Goal: Task Accomplishment & Management: Complete application form

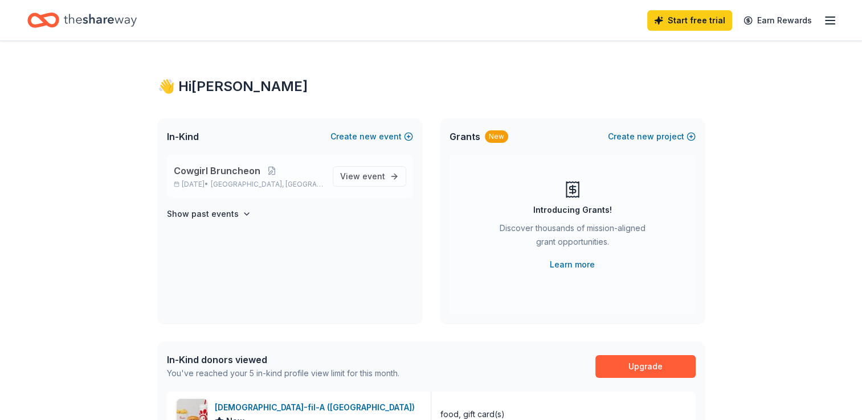
click at [213, 179] on div "Cowgirl Bruncheon Nov 01, 2025 • Georgetown, TX" at bounding box center [249, 176] width 150 height 25
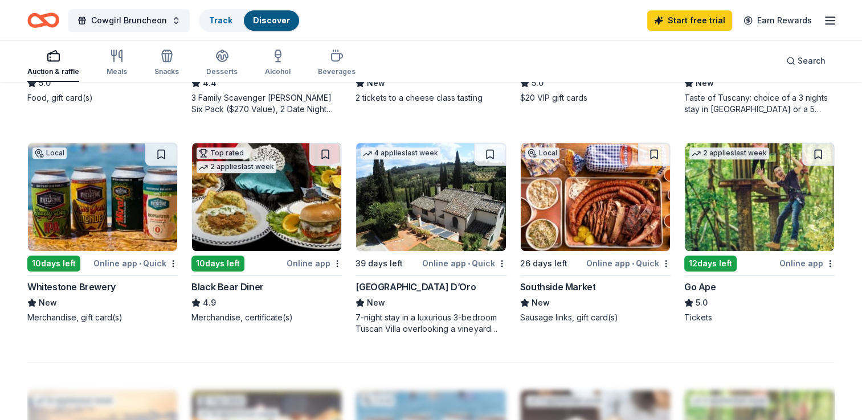
scroll to position [798, 0]
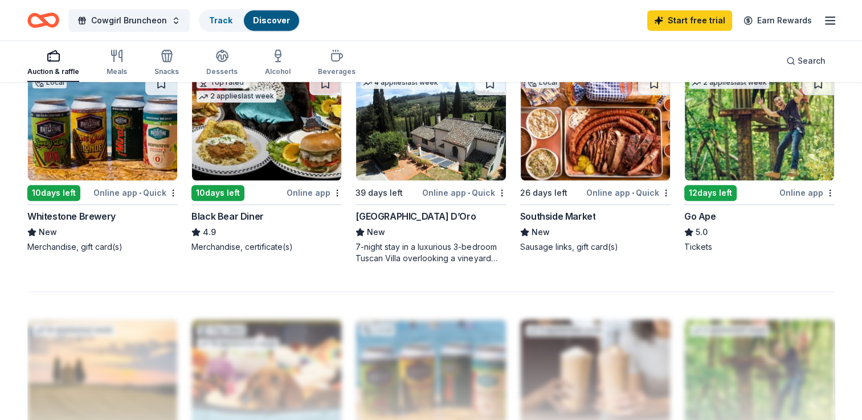
click at [76, 163] on img at bounding box center [102, 126] width 149 height 108
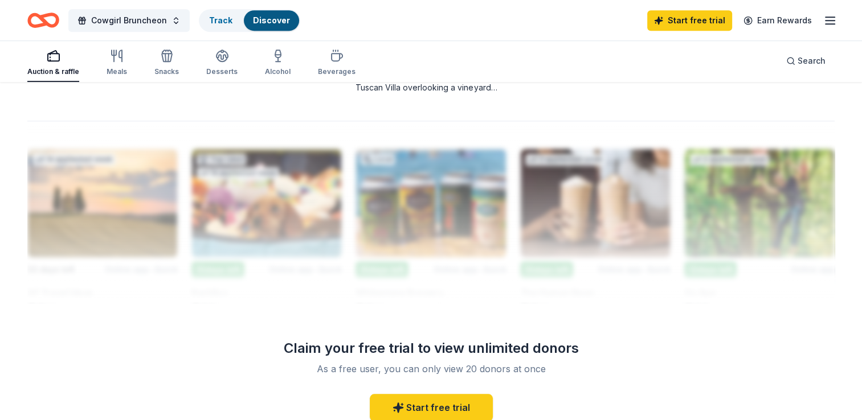
scroll to position [741, 0]
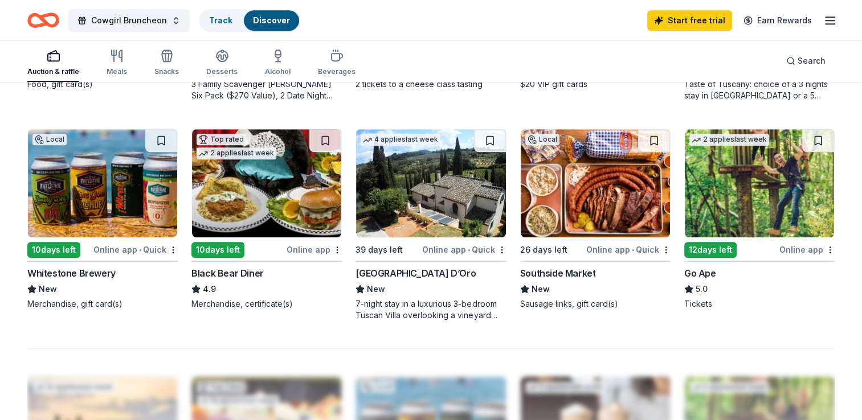
click at [84, 210] on img at bounding box center [102, 183] width 149 height 108
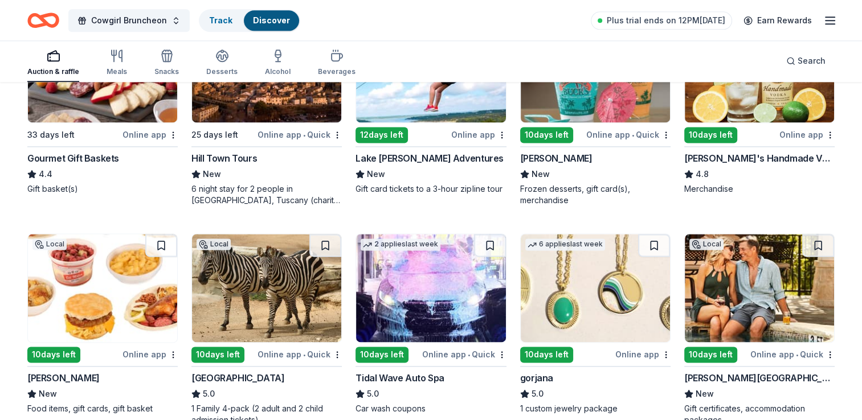
scroll to position [1595, 0]
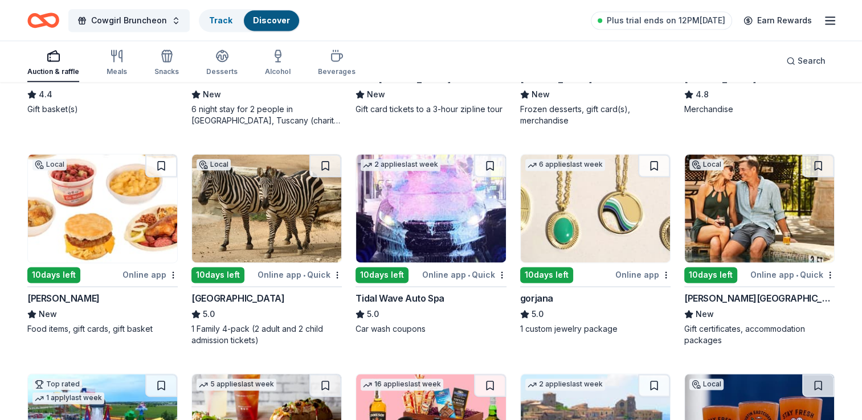
click at [271, 238] on img at bounding box center [266, 208] width 149 height 108
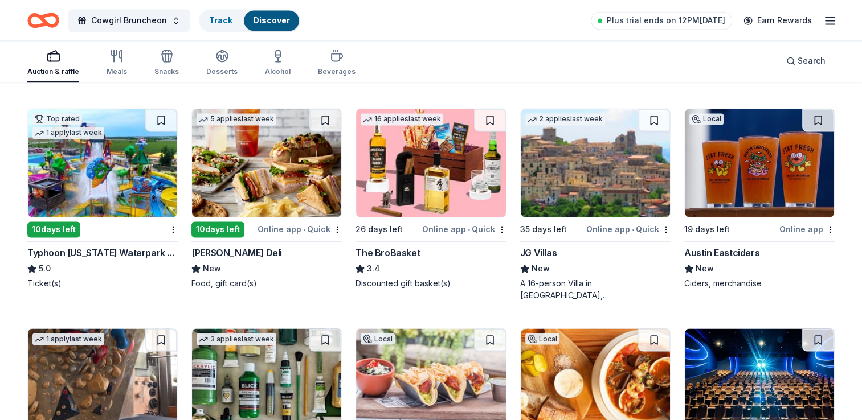
scroll to position [1765, 0]
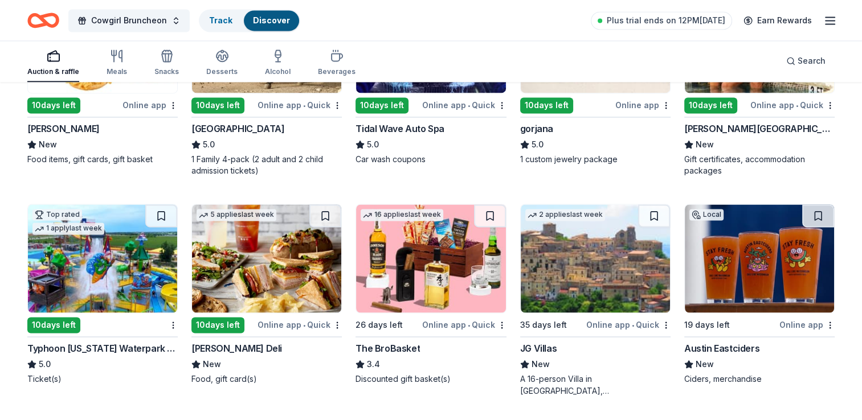
click at [758, 276] on img at bounding box center [759, 259] width 149 height 108
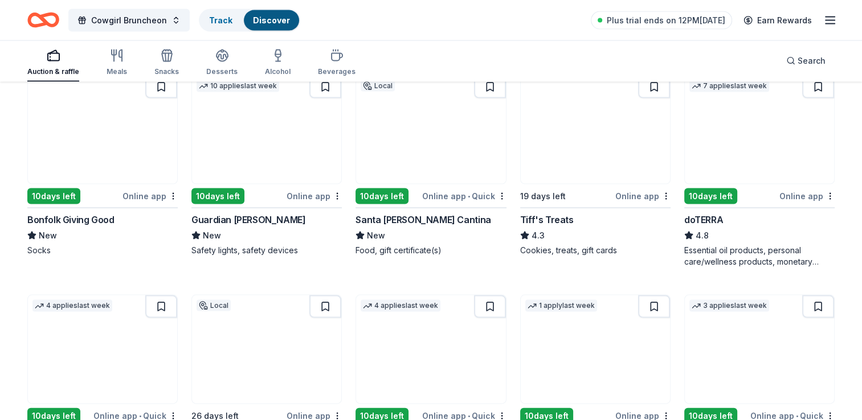
scroll to position [2335, 0]
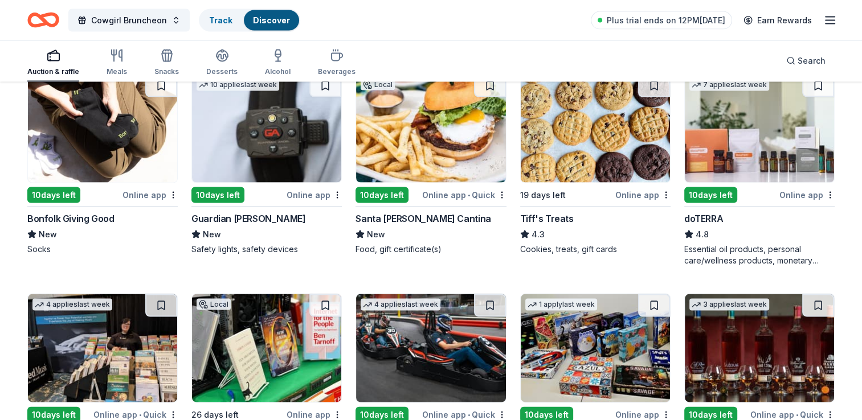
click at [585, 152] on img at bounding box center [595, 129] width 149 height 108
click at [557, 126] on img at bounding box center [595, 129] width 149 height 108
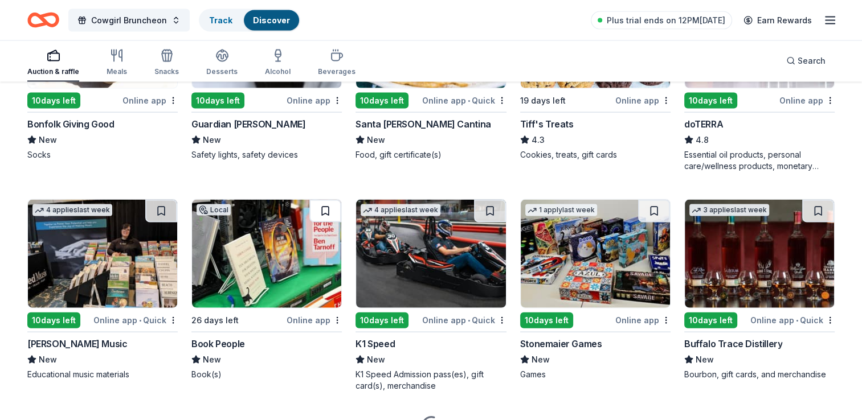
scroll to position [2449, 0]
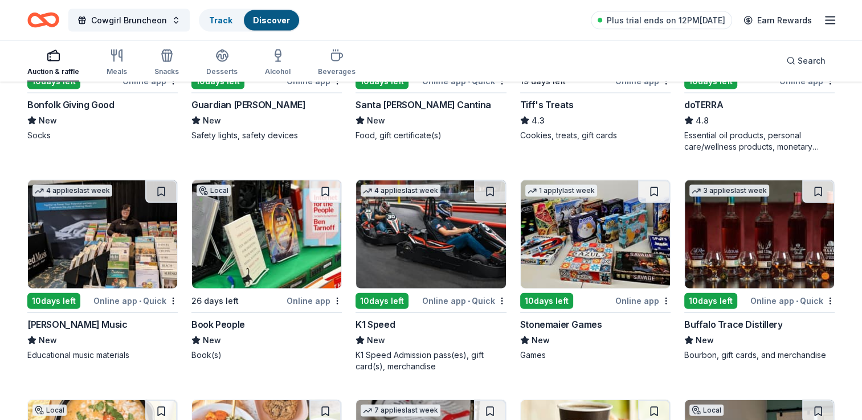
click at [771, 266] on img at bounding box center [759, 235] width 149 height 108
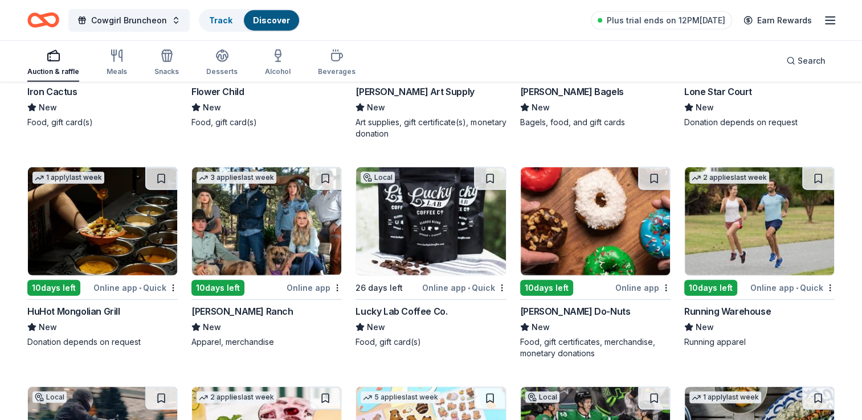
scroll to position [2905, 0]
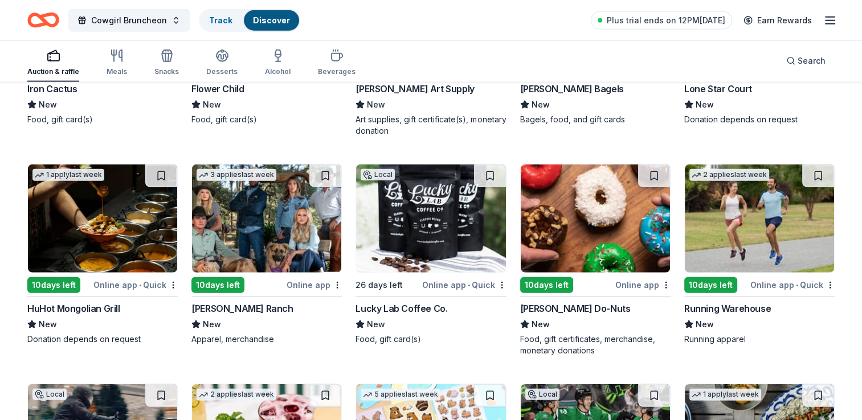
click at [267, 229] on img at bounding box center [266, 219] width 149 height 108
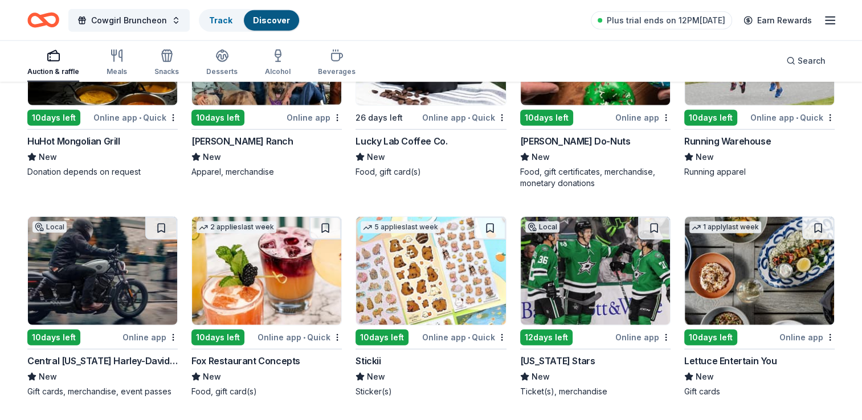
scroll to position [2962, 0]
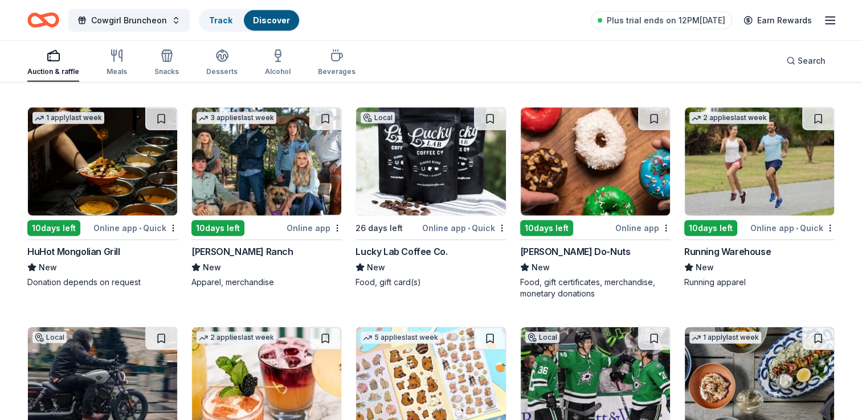
click at [418, 186] on img at bounding box center [430, 162] width 149 height 108
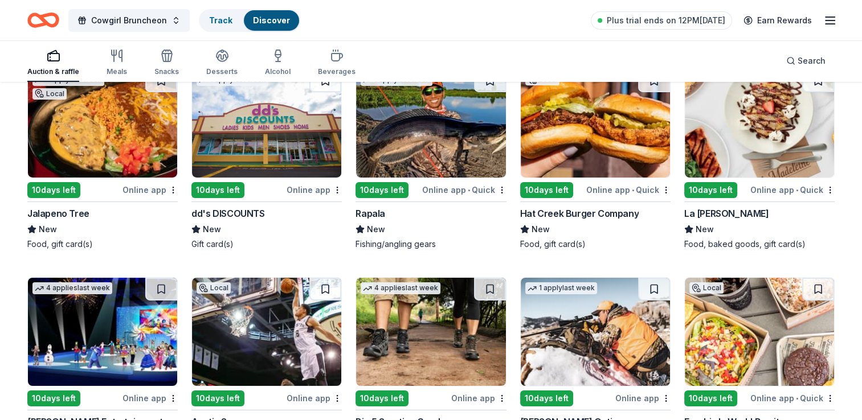
scroll to position [3870, 0]
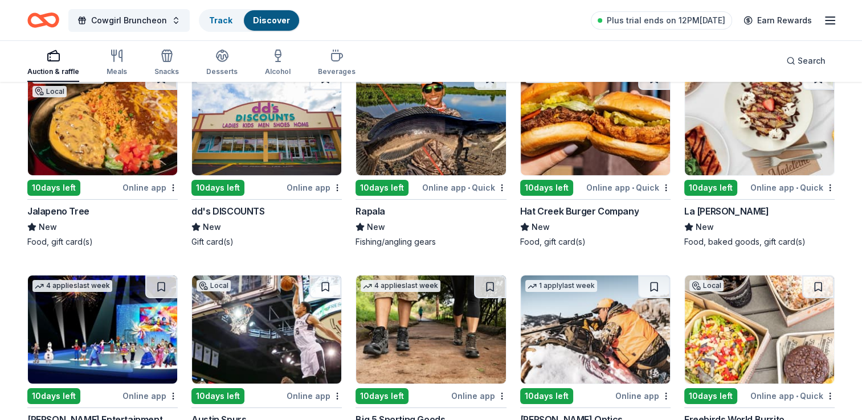
click at [554, 129] on img at bounding box center [595, 121] width 149 height 108
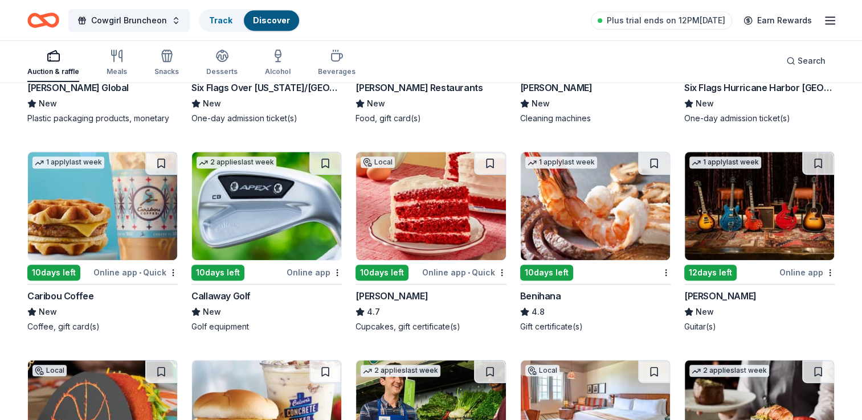
scroll to position [4882, 0]
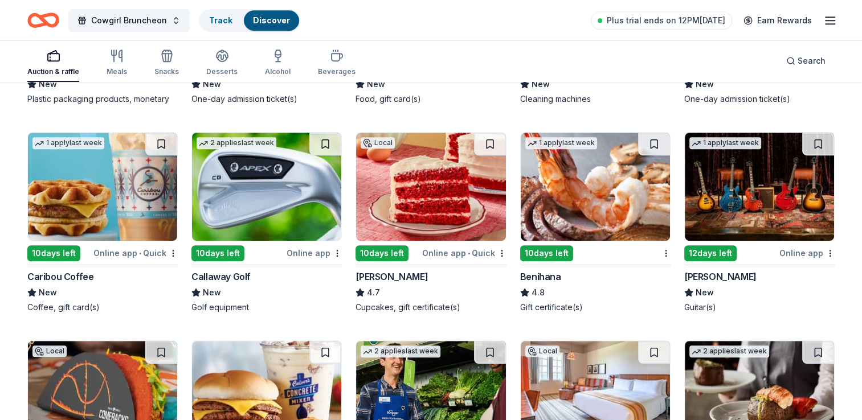
click at [139, 190] on img at bounding box center [102, 187] width 149 height 108
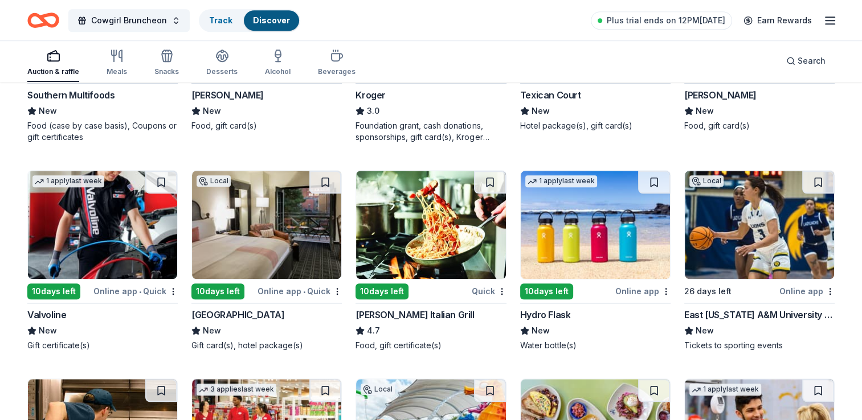
scroll to position [5337, 0]
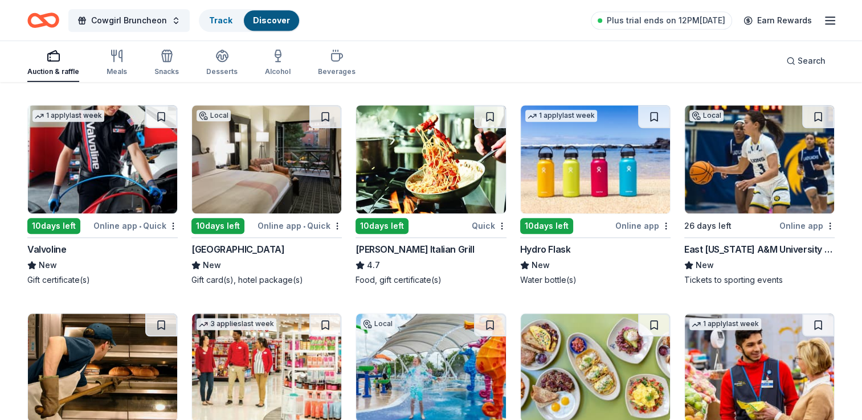
click at [263, 186] on img at bounding box center [266, 159] width 149 height 108
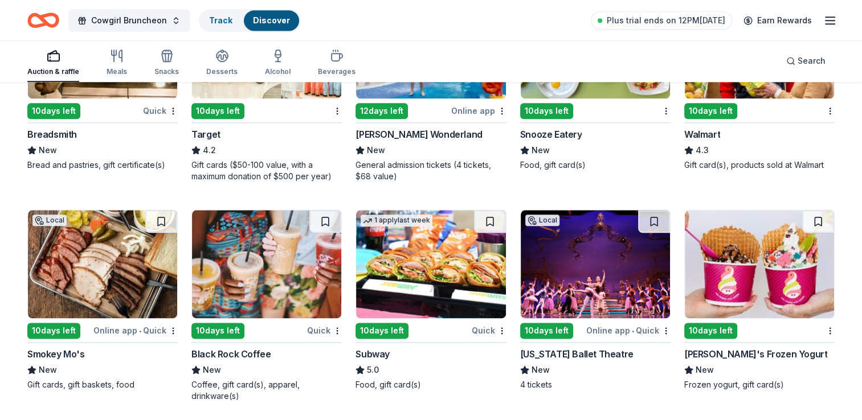
scroll to position [5681, 0]
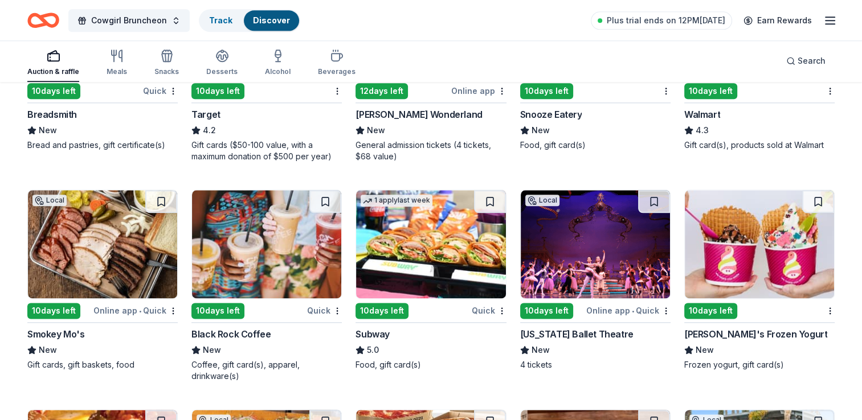
click at [254, 256] on img at bounding box center [266, 244] width 149 height 108
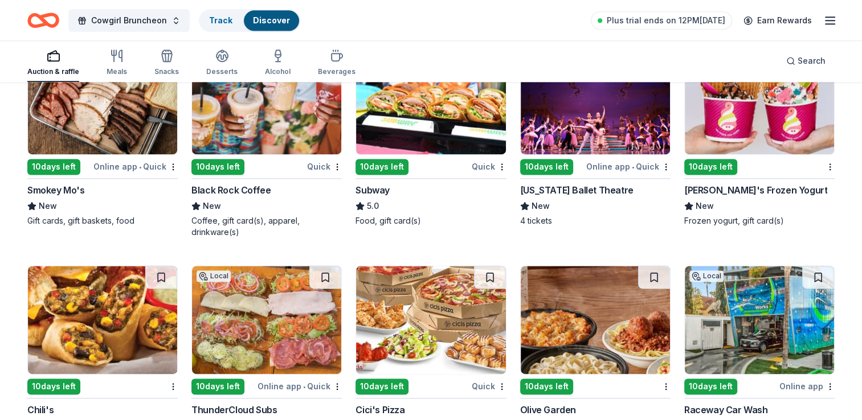
scroll to position [5909, 0]
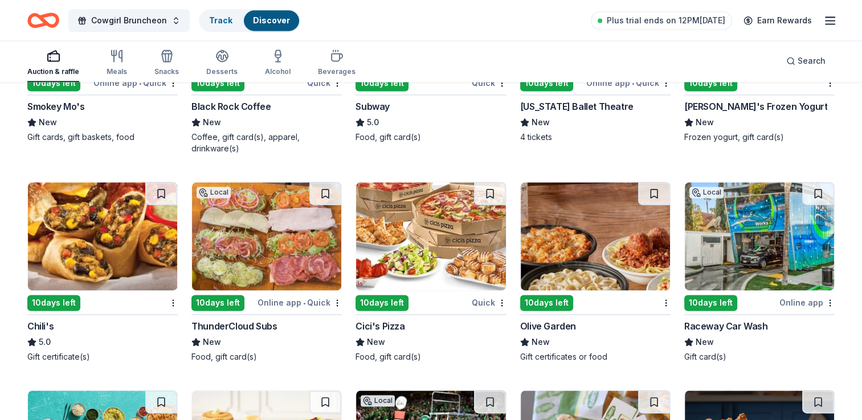
click at [104, 246] on img at bounding box center [102, 236] width 149 height 108
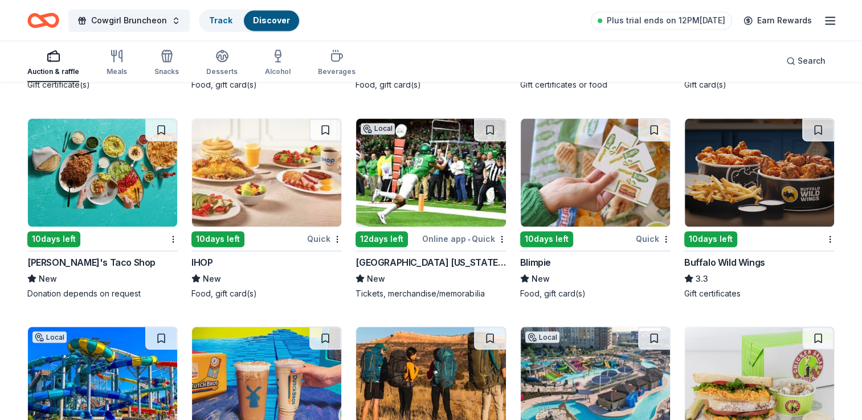
scroll to position [6308, 0]
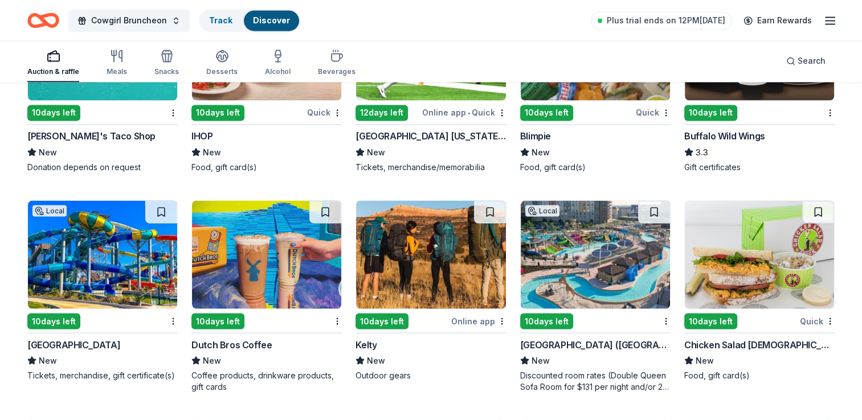
click at [260, 275] on img at bounding box center [266, 255] width 149 height 108
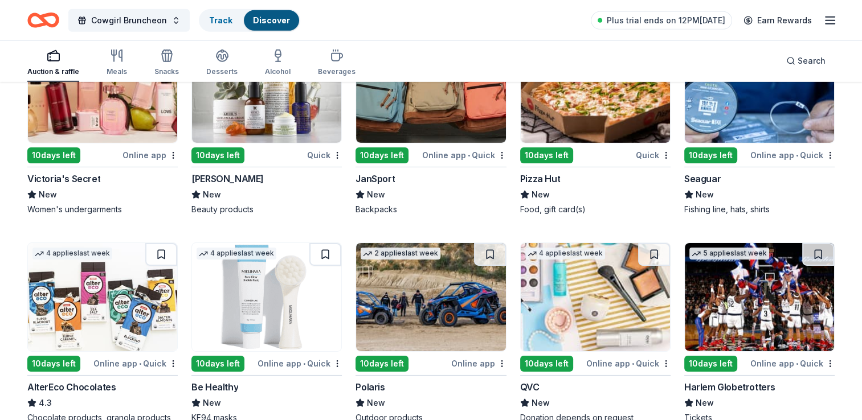
scroll to position [7959, 0]
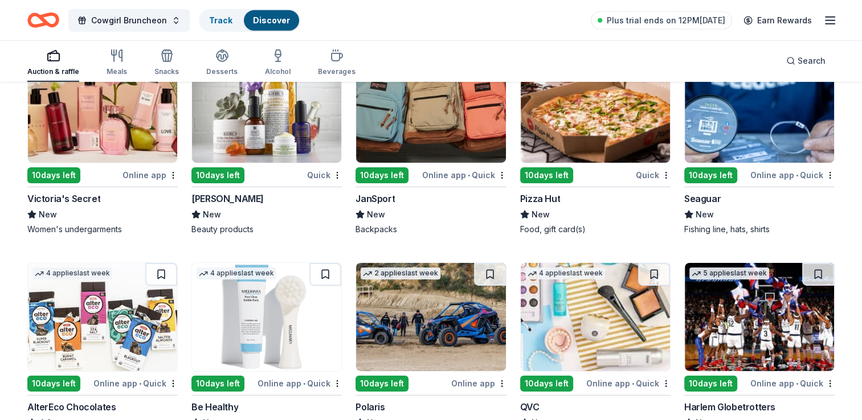
click at [104, 154] on img at bounding box center [102, 109] width 149 height 108
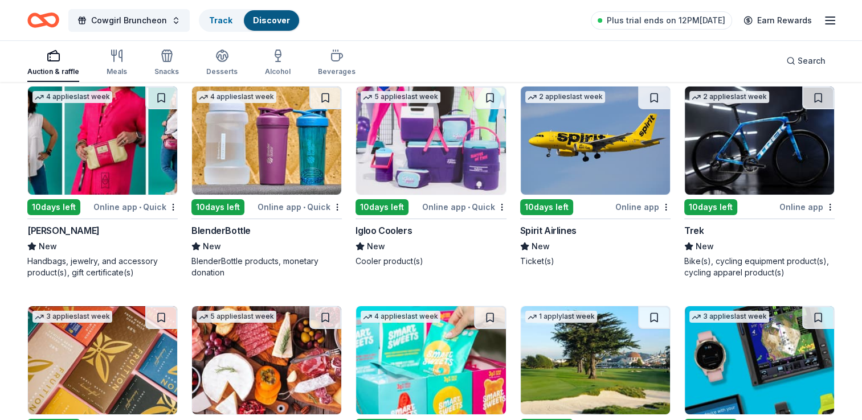
scroll to position [8358, 0]
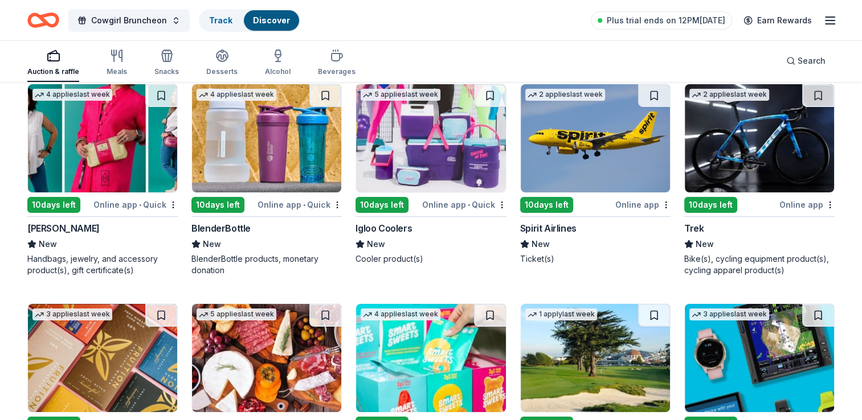
click at [465, 172] on img at bounding box center [430, 138] width 149 height 108
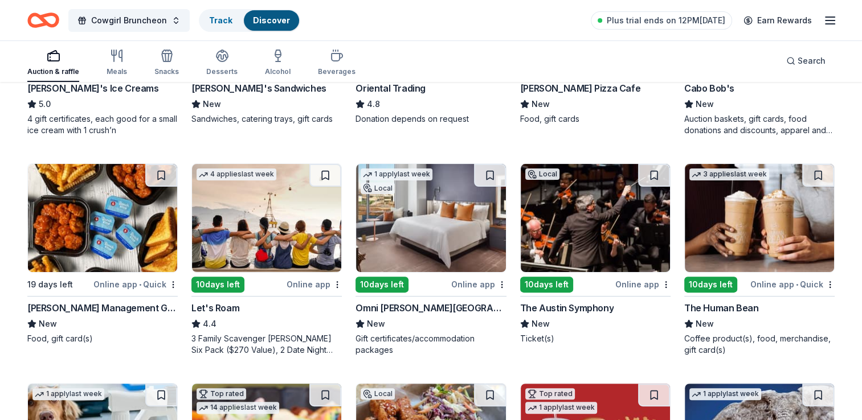
scroll to position [285, 0]
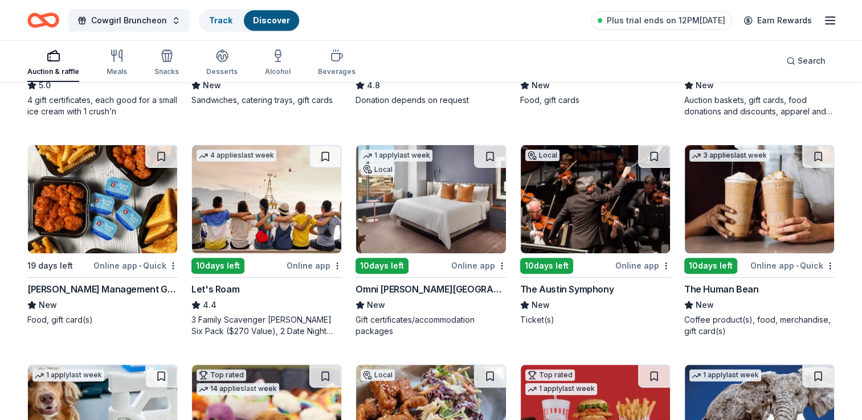
click at [434, 209] on img at bounding box center [430, 199] width 149 height 108
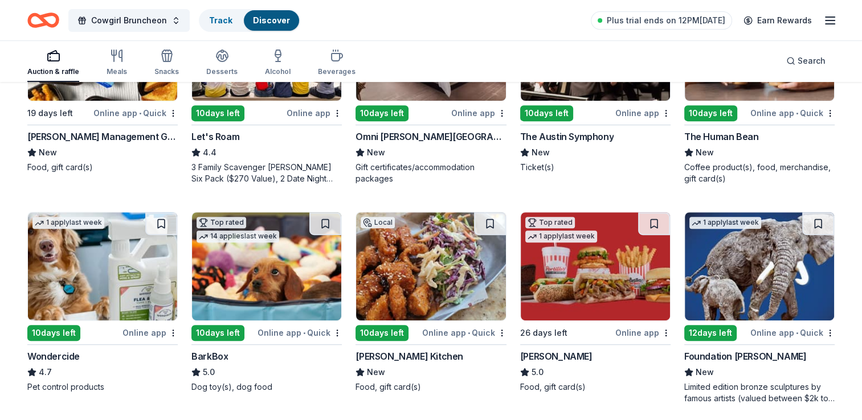
scroll to position [513, 0]
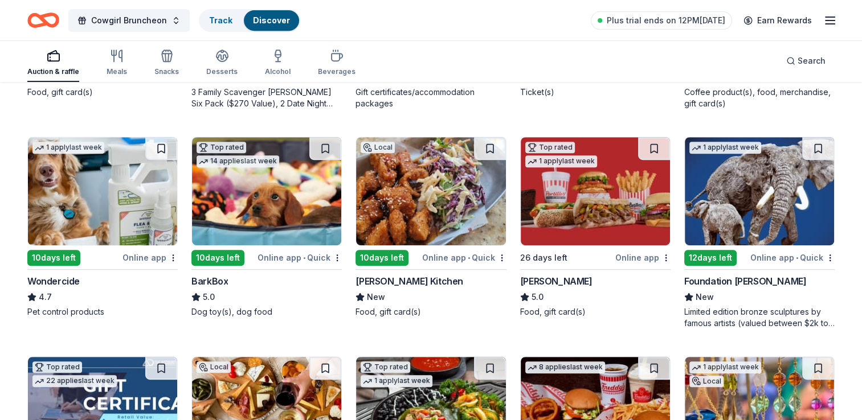
click at [734, 203] on img at bounding box center [759, 191] width 149 height 108
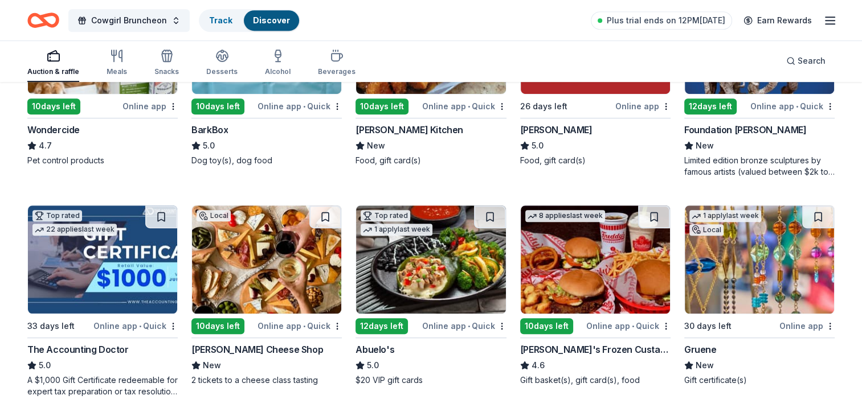
scroll to position [684, 0]
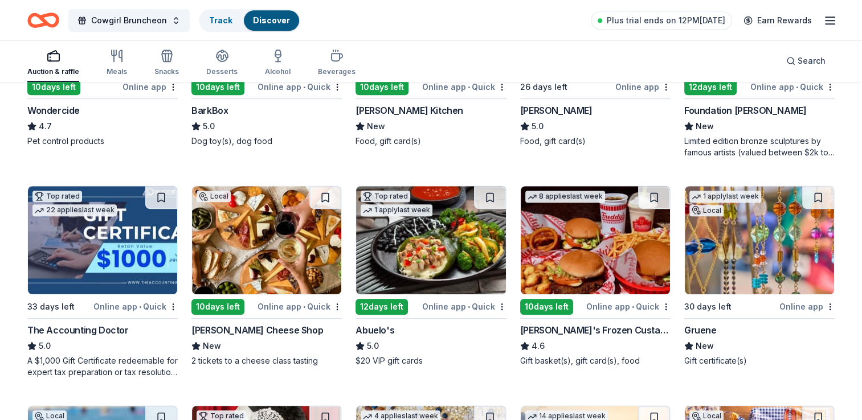
click at [717, 227] on img at bounding box center [759, 240] width 149 height 108
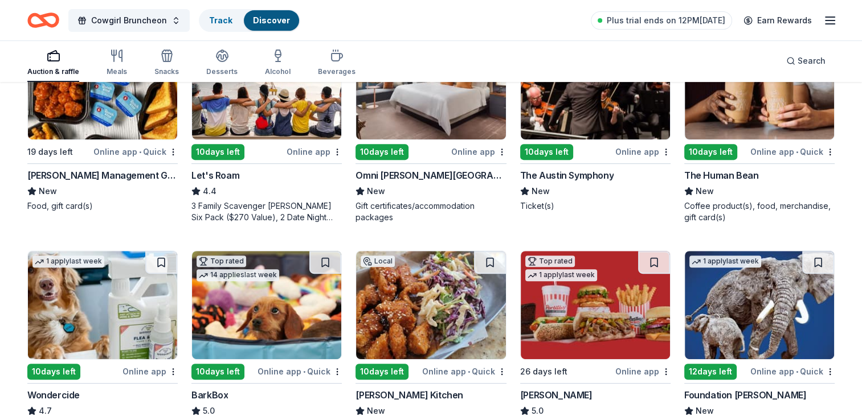
scroll to position [285, 0]
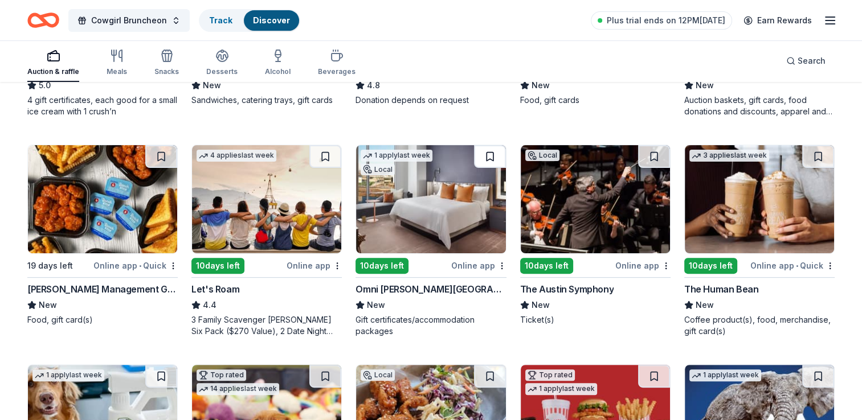
click at [489, 150] on button at bounding box center [490, 156] width 32 height 23
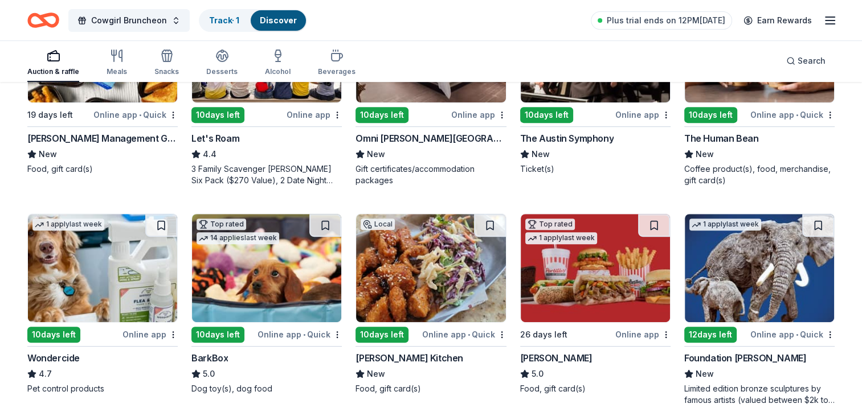
scroll to position [456, 0]
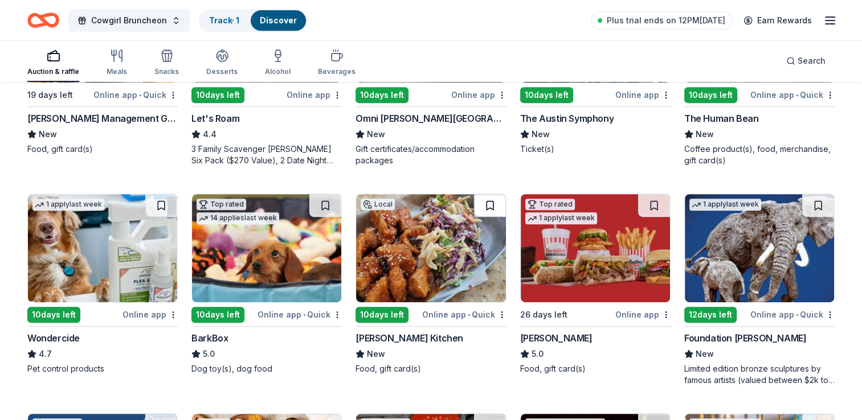
click at [495, 206] on button at bounding box center [490, 205] width 32 height 23
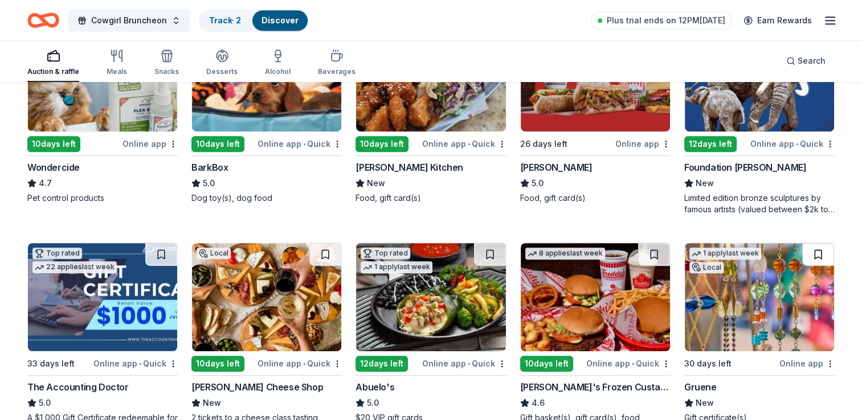
click at [819, 255] on button at bounding box center [818, 254] width 32 height 23
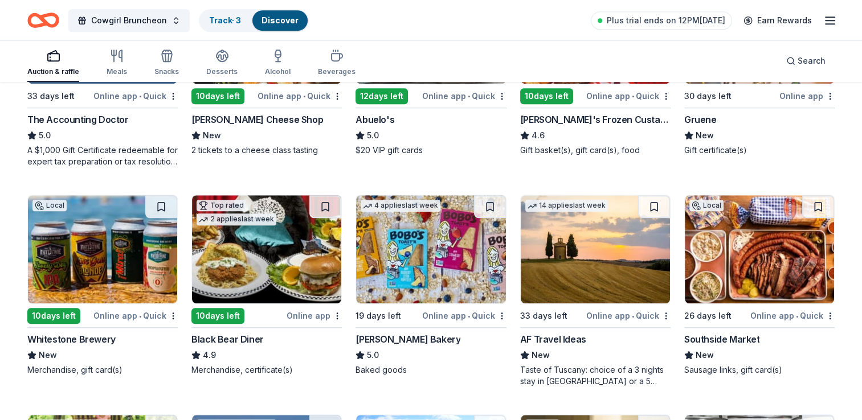
scroll to position [912, 0]
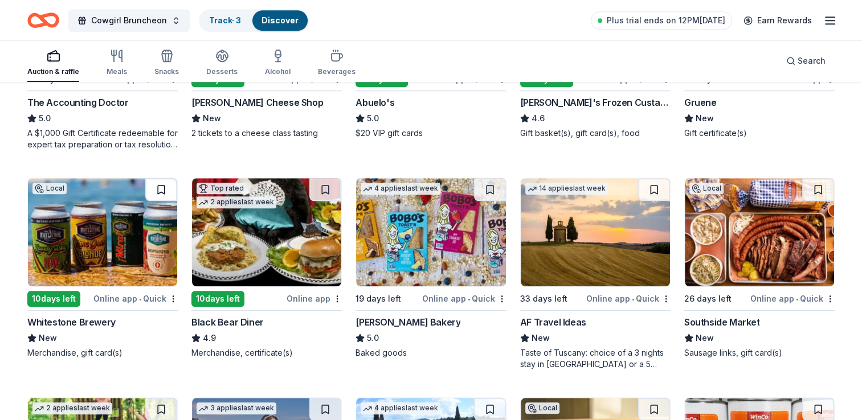
click at [164, 187] on button at bounding box center [161, 189] width 32 height 23
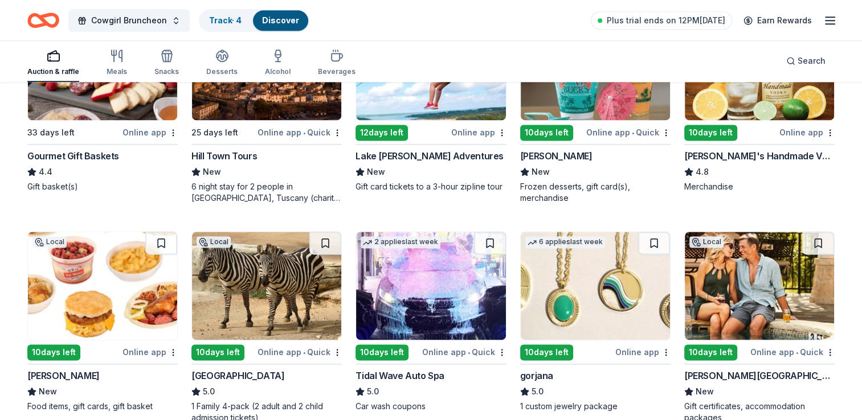
scroll to position [1538, 0]
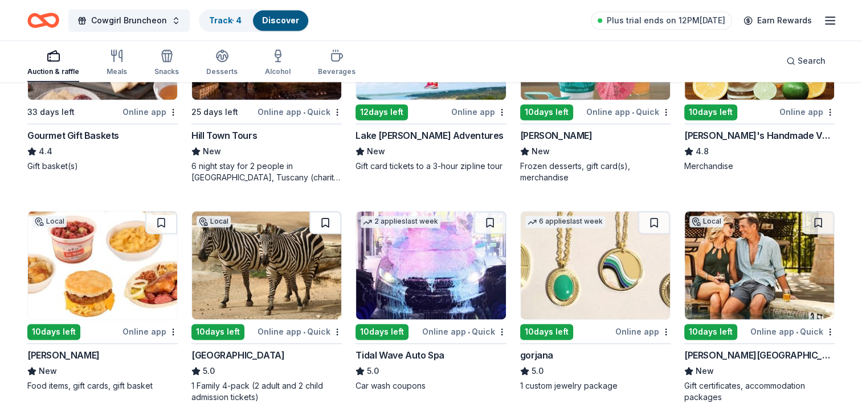
click at [324, 222] on button at bounding box center [325, 222] width 32 height 23
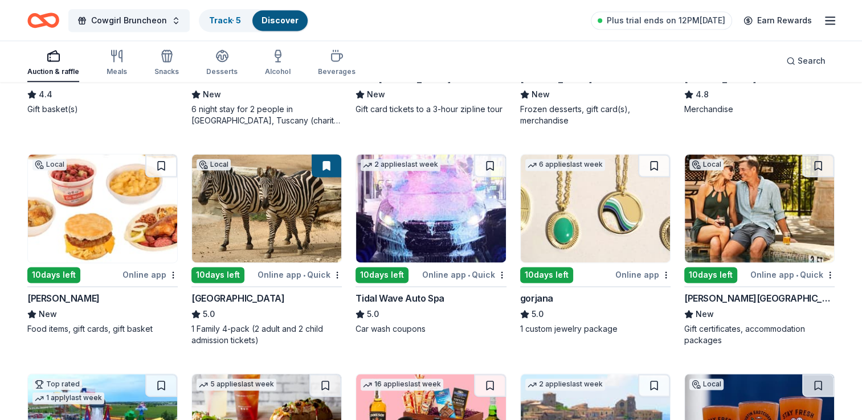
click at [758, 215] on img at bounding box center [759, 208] width 149 height 108
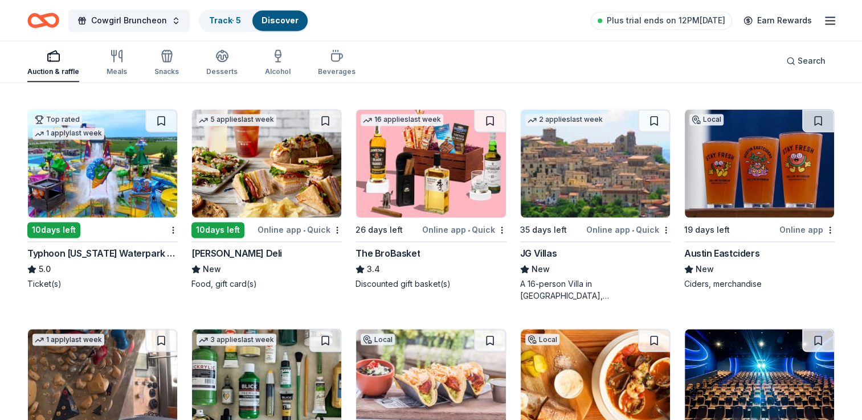
scroll to position [1880, 0]
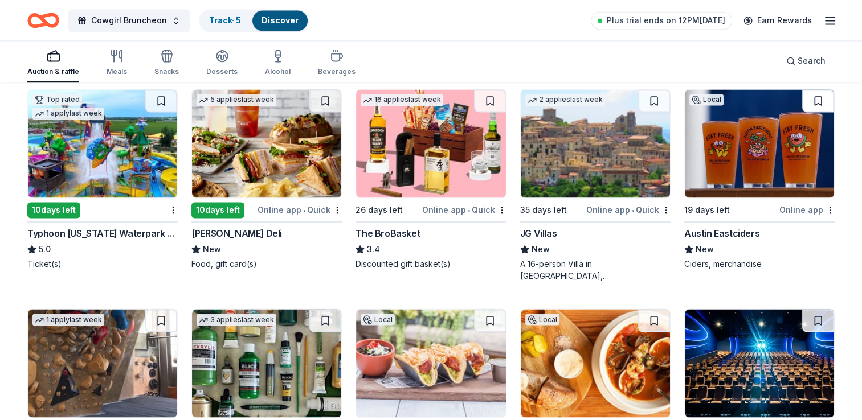
click at [816, 96] on button at bounding box center [818, 100] width 32 height 23
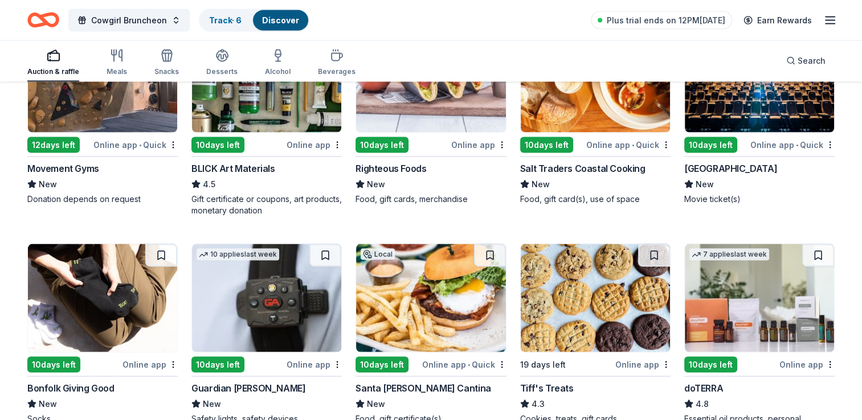
scroll to position [2222, 0]
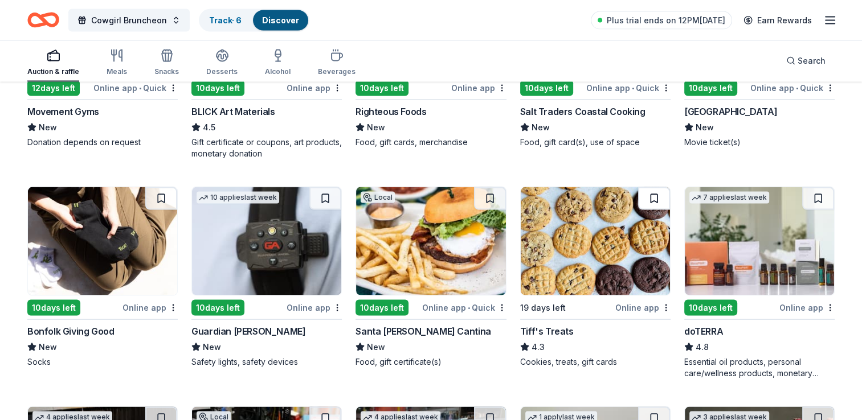
click at [656, 197] on button at bounding box center [654, 198] width 32 height 23
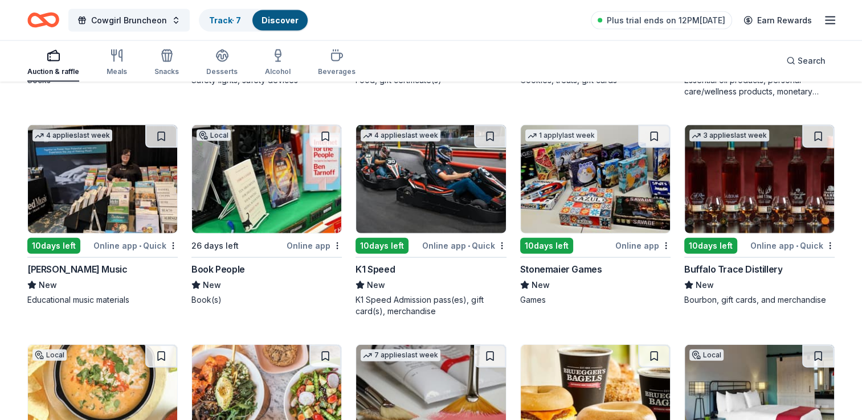
scroll to position [2507, 0]
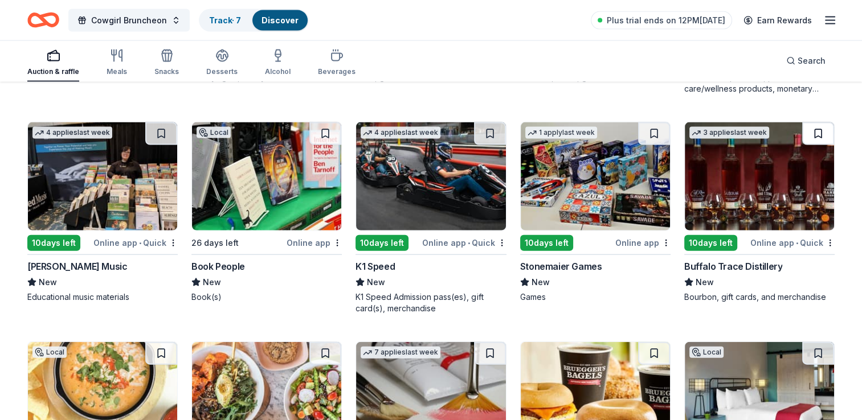
click at [814, 129] on button at bounding box center [818, 133] width 32 height 23
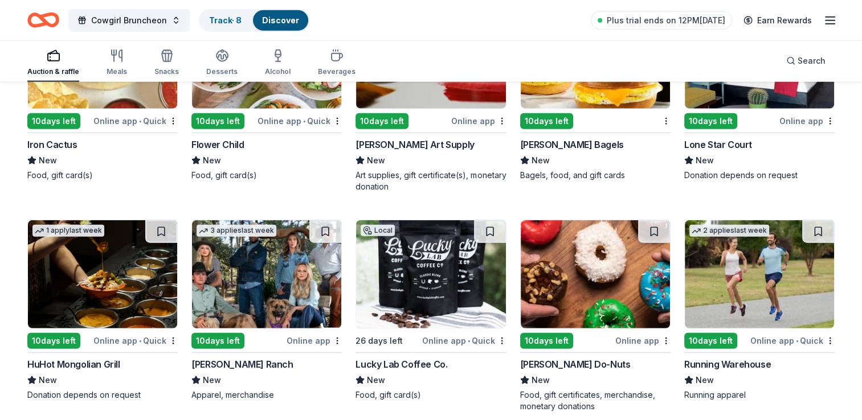
scroll to position [2906, 0]
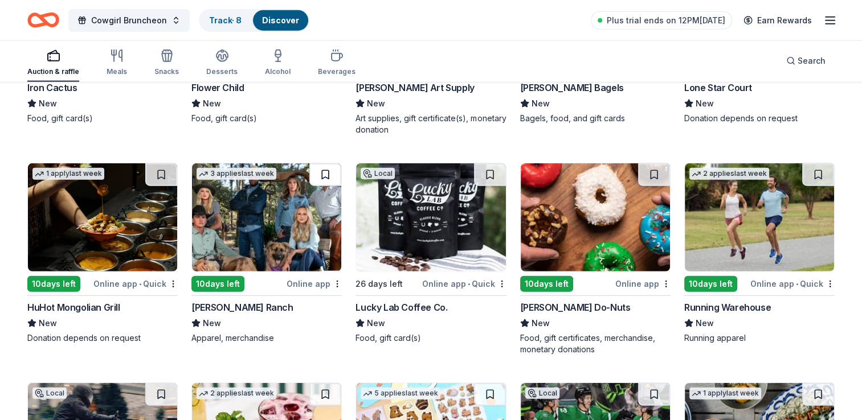
click at [321, 173] on button at bounding box center [325, 175] width 32 height 23
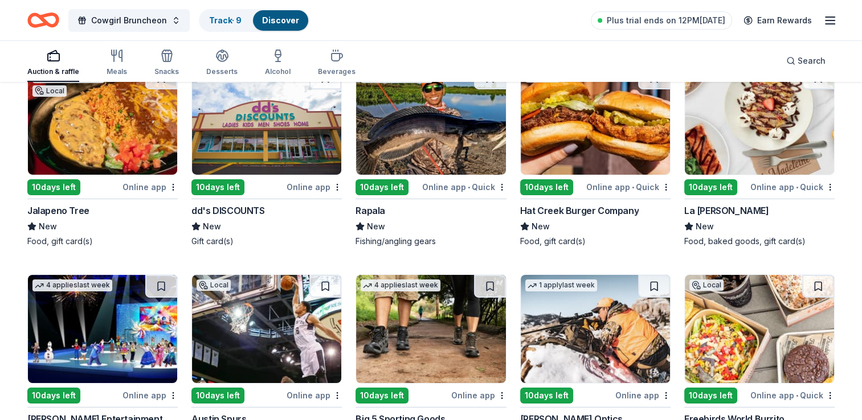
scroll to position [3817, 0]
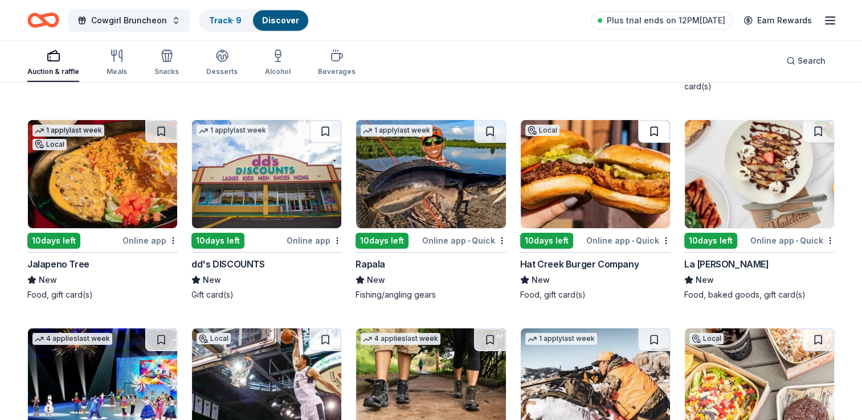
click at [652, 124] on button at bounding box center [654, 131] width 32 height 23
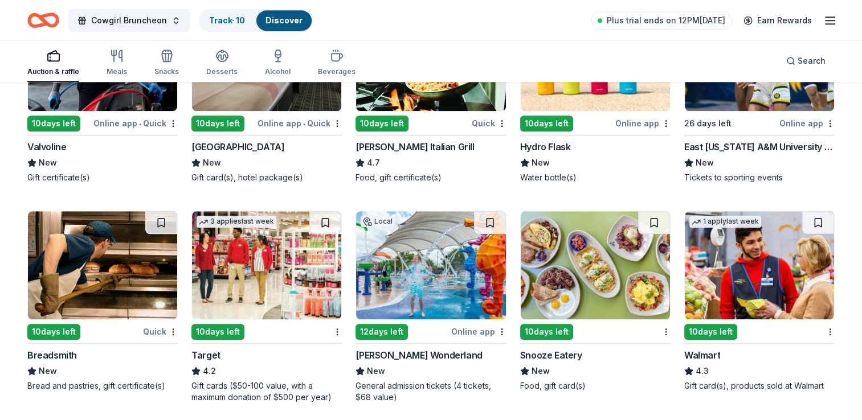
scroll to position [5470, 0]
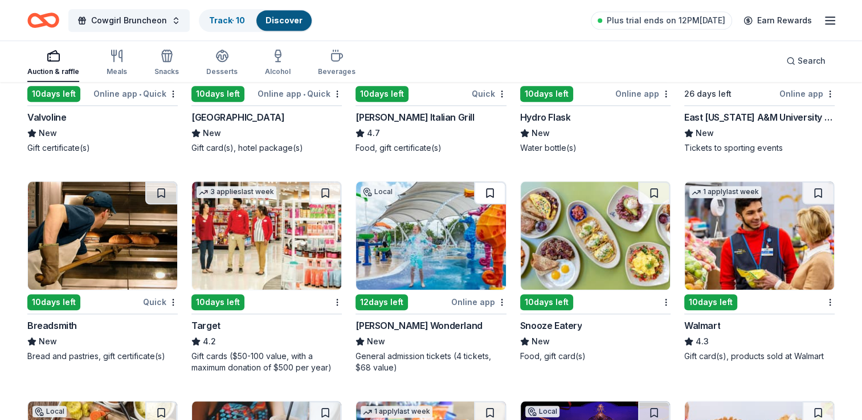
click at [486, 187] on button at bounding box center [490, 193] width 32 height 23
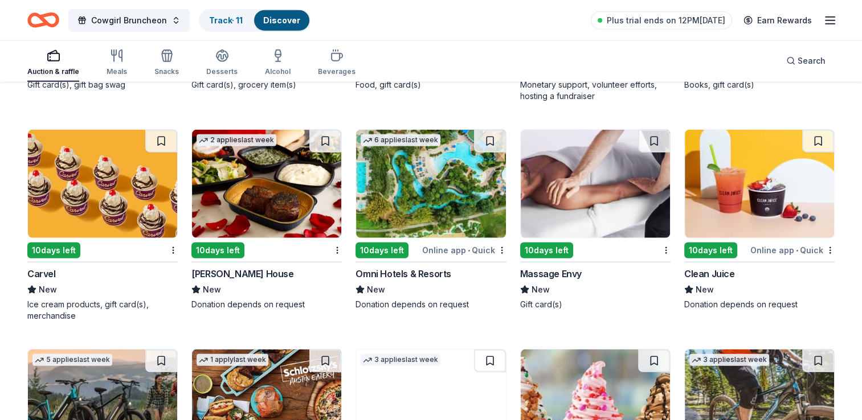
scroll to position [7236, 0]
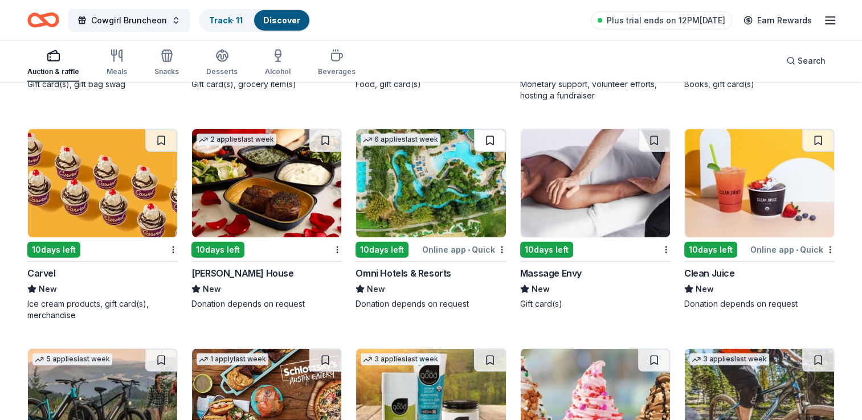
click at [492, 144] on button at bounding box center [490, 140] width 32 height 23
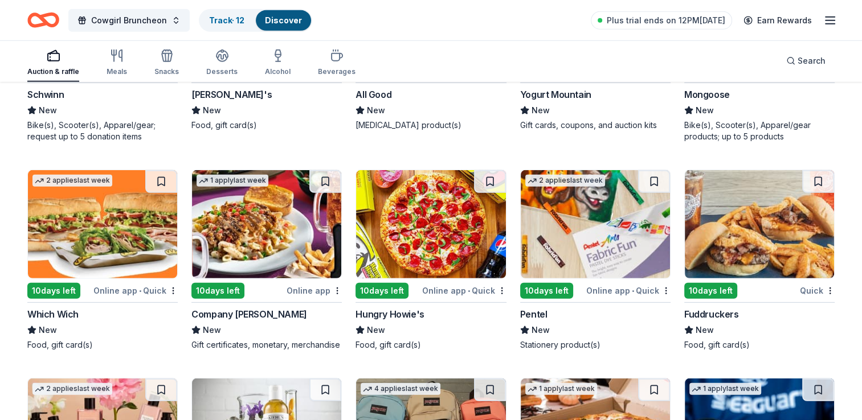
scroll to position [7692, 0]
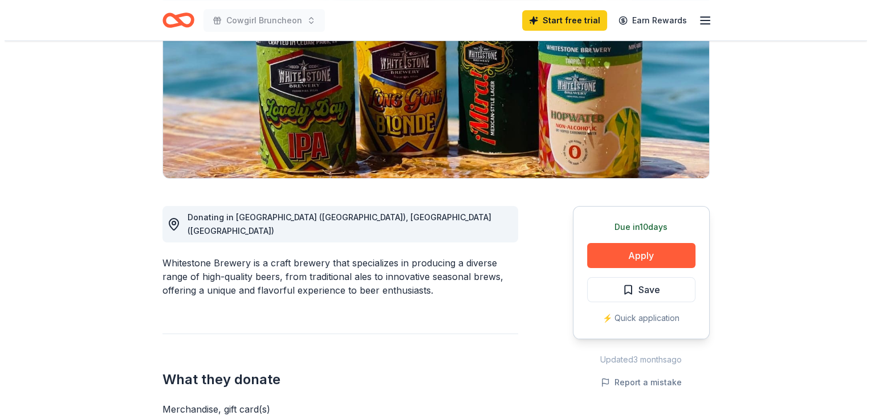
scroll to position [171, 0]
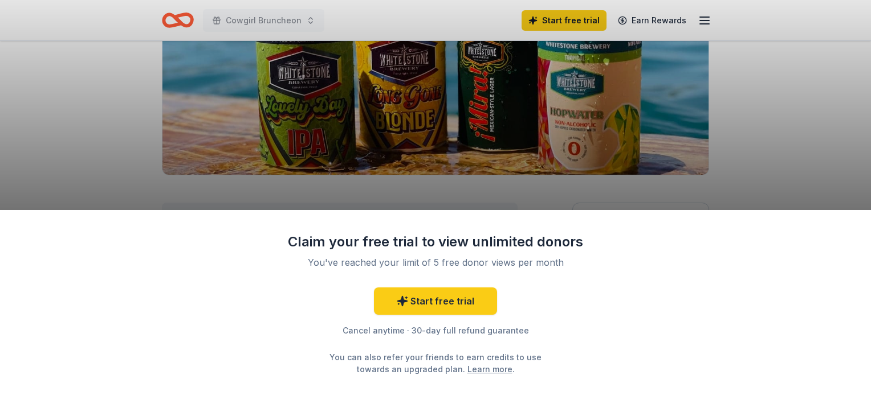
click at [45, 122] on div "Claim your free trial to view unlimited donors You've reached your limit of 5 f…" at bounding box center [435, 210] width 871 height 420
click at [445, 299] on link "Start free trial" at bounding box center [435, 301] width 123 height 27
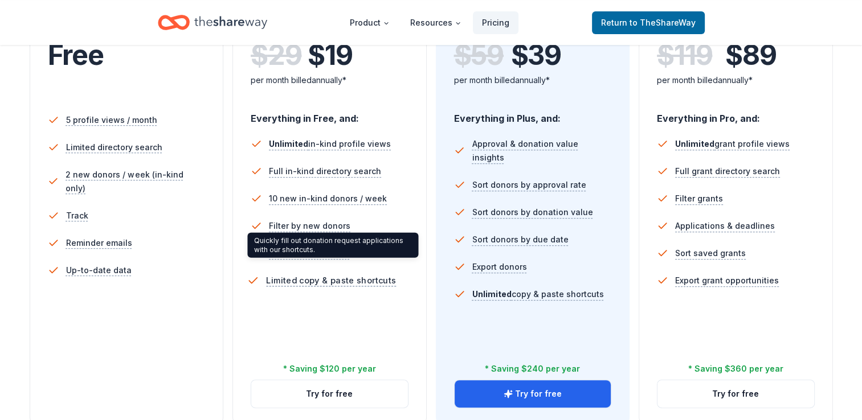
scroll to position [342, 0]
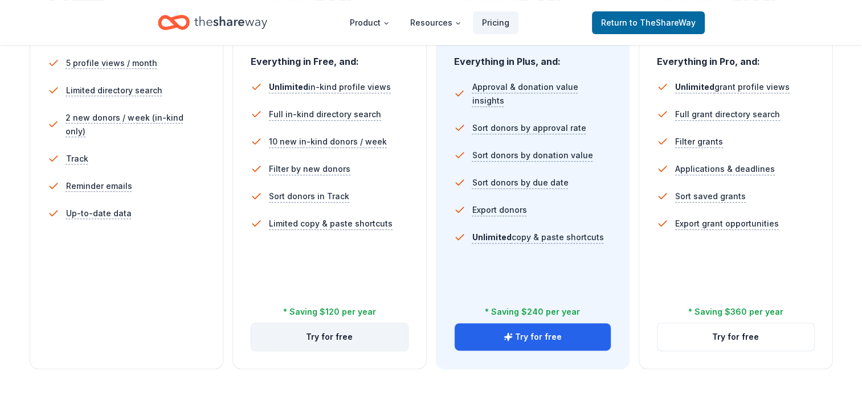
click at [340, 343] on button "Try for free" at bounding box center [329, 337] width 157 height 27
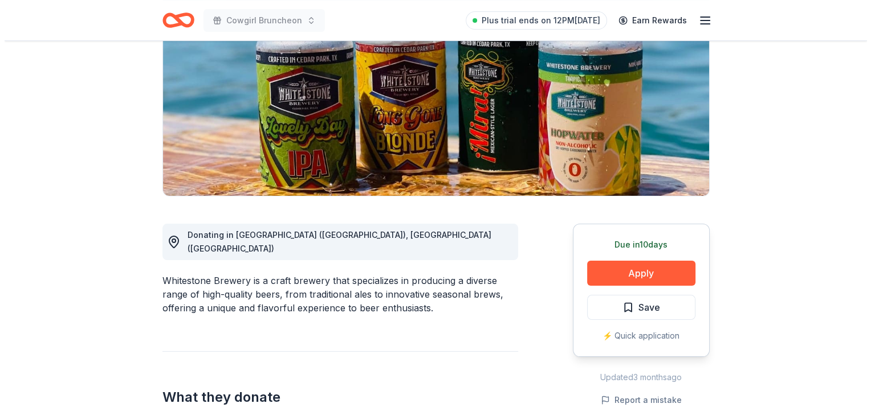
scroll to position [114, 0]
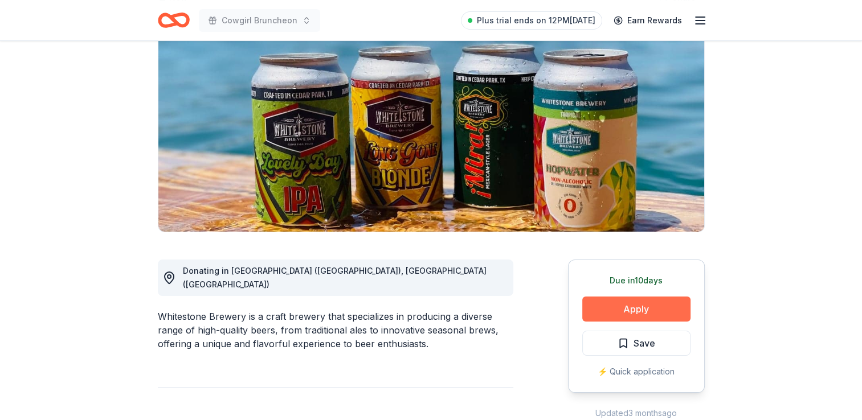
click at [634, 304] on button "Apply" at bounding box center [636, 309] width 108 height 25
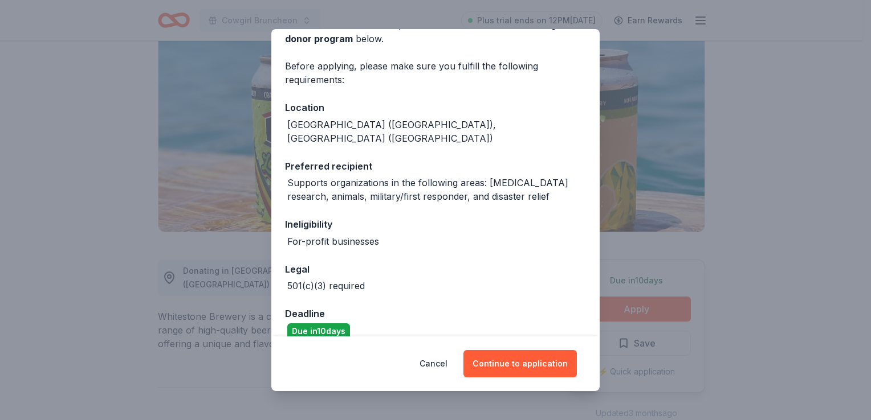
scroll to position [68, 0]
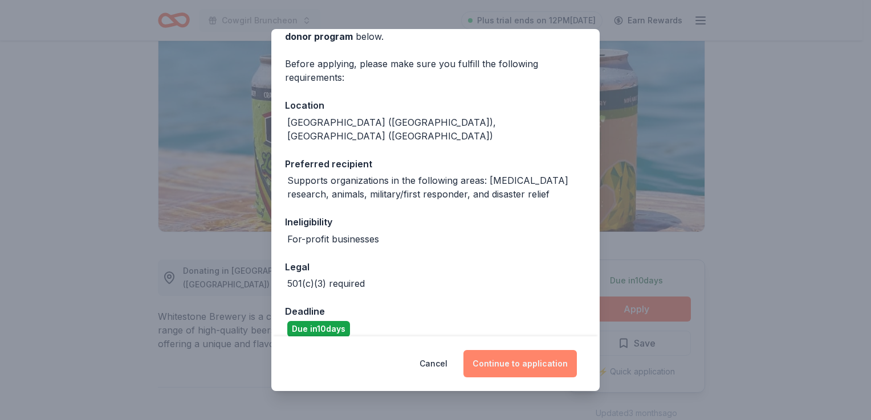
click at [529, 369] on button "Continue to application" at bounding box center [519, 363] width 113 height 27
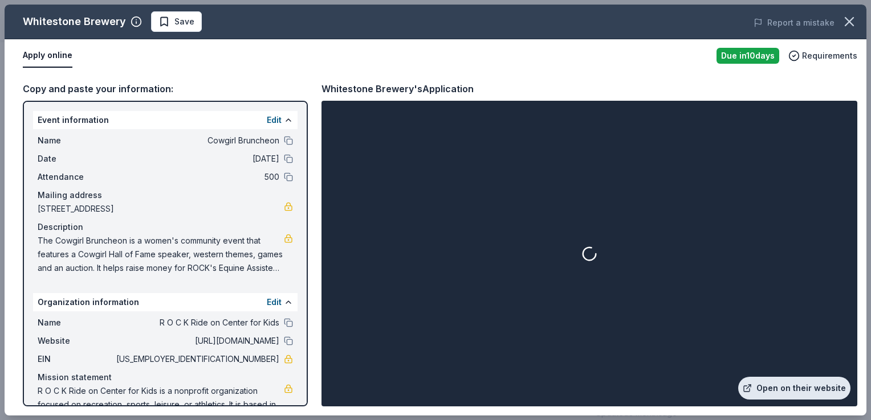
click at [797, 393] on link "Open on their website" at bounding box center [794, 388] width 112 height 23
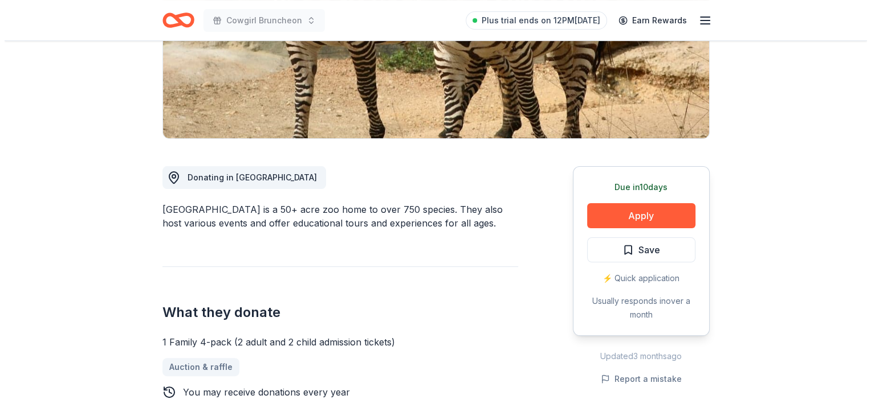
scroll to position [228, 0]
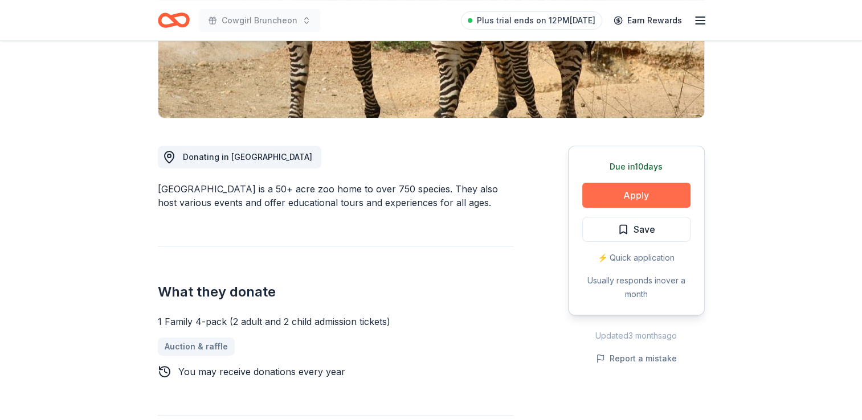
click at [641, 192] on button "Apply" at bounding box center [636, 195] width 108 height 25
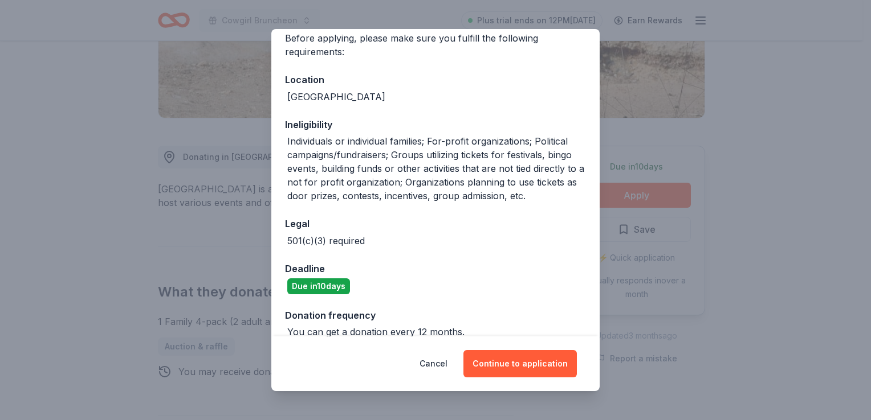
scroll to position [109, 0]
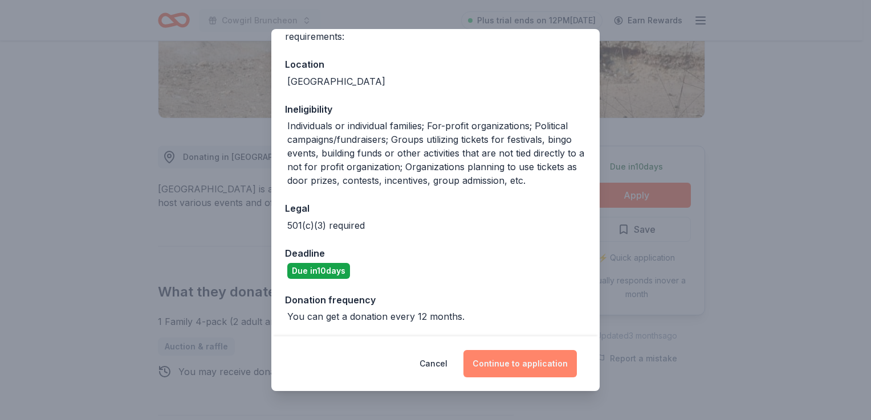
click at [521, 365] on button "Continue to application" at bounding box center [519, 363] width 113 height 27
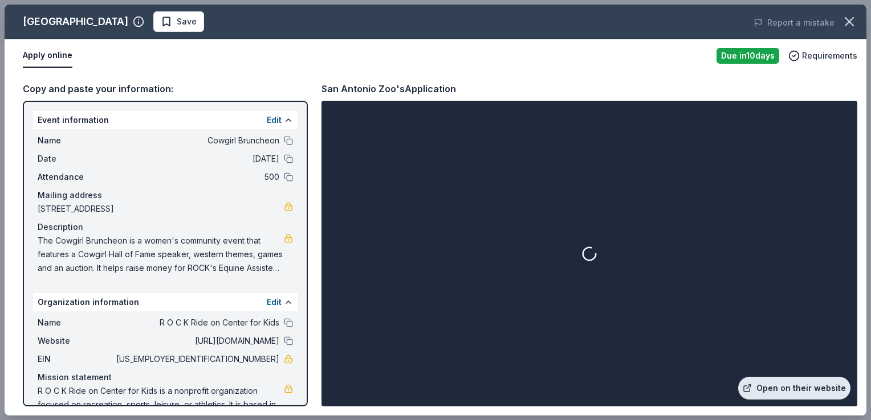
click at [800, 393] on link "Open on their website" at bounding box center [794, 388] width 112 height 23
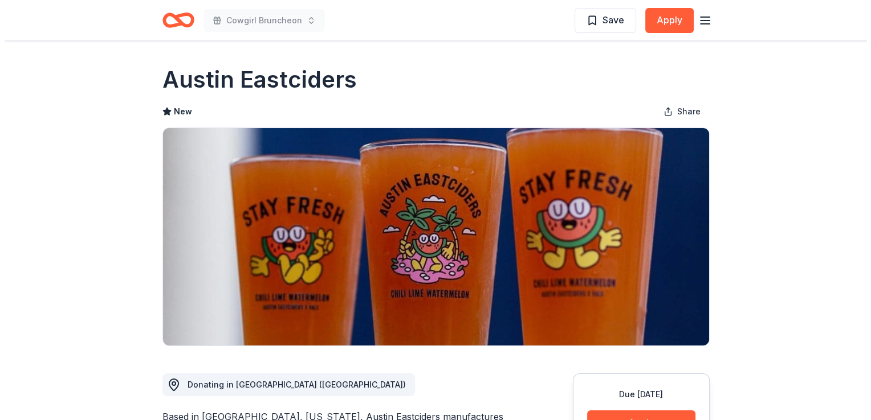
scroll to position [285, 0]
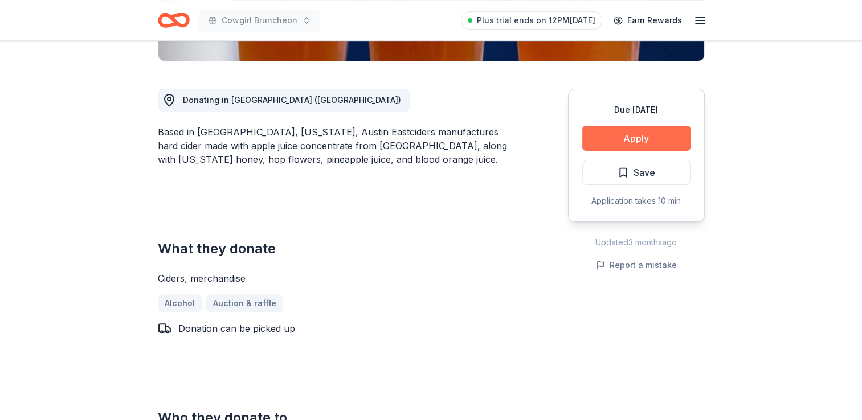
click at [639, 130] on button "Apply" at bounding box center [636, 138] width 108 height 25
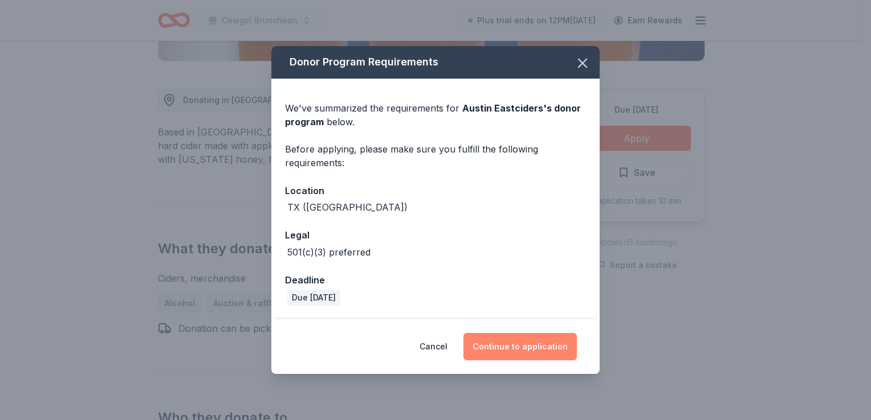
click at [526, 350] on button "Continue to application" at bounding box center [519, 346] width 113 height 27
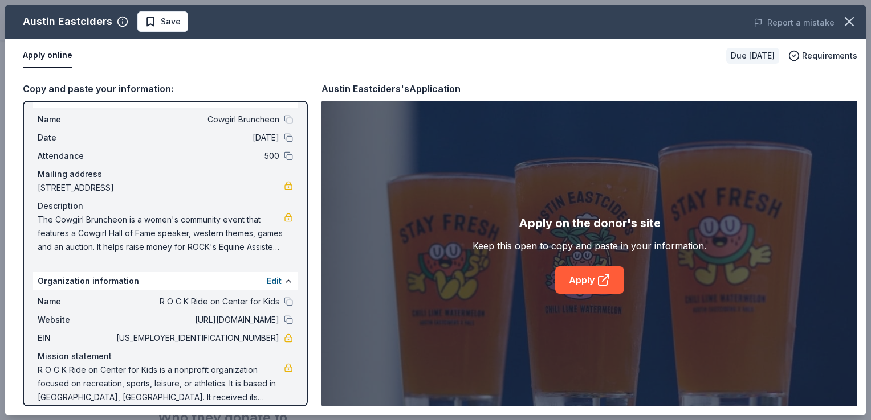
scroll to position [32, 0]
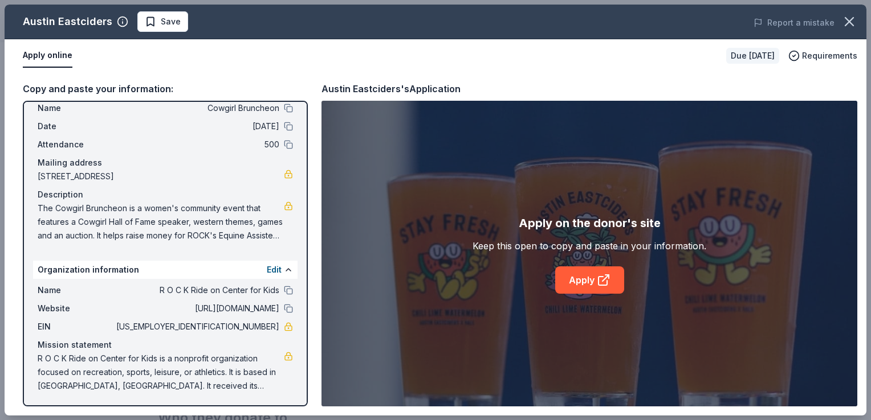
drag, startPoint x: 256, startPoint y: 385, endPoint x: 90, endPoint y: 364, distance: 167.1
click at [77, 366] on span "R O C K Ride on Center for Kids is a nonprofit organization focused on recreati…" at bounding box center [161, 372] width 246 height 41
click at [589, 284] on link "Apply" at bounding box center [589, 280] width 69 height 27
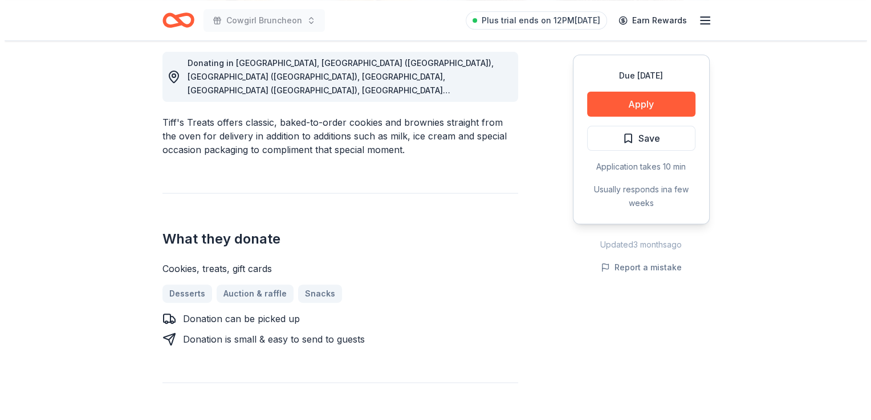
scroll to position [342, 0]
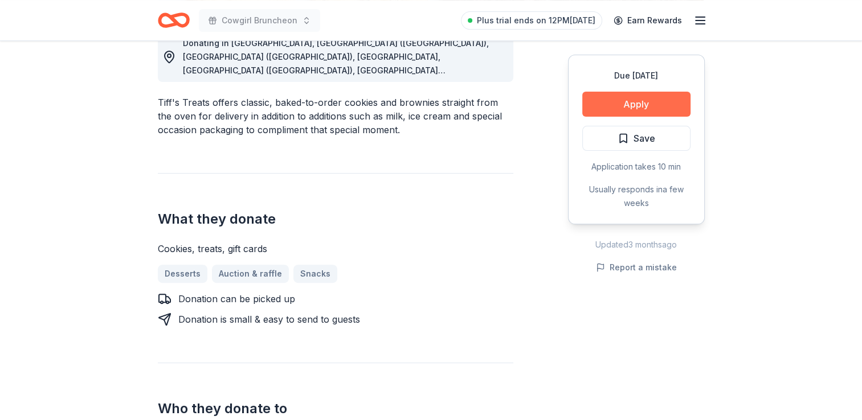
click at [625, 102] on button "Apply" at bounding box center [636, 104] width 108 height 25
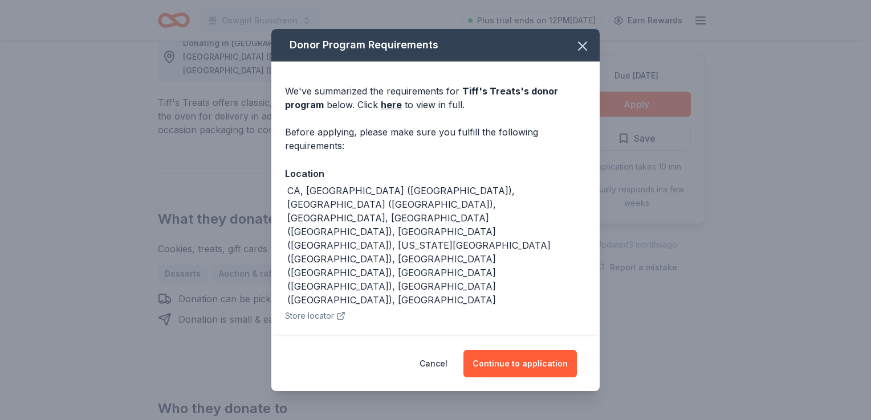
scroll to position [67, 0]
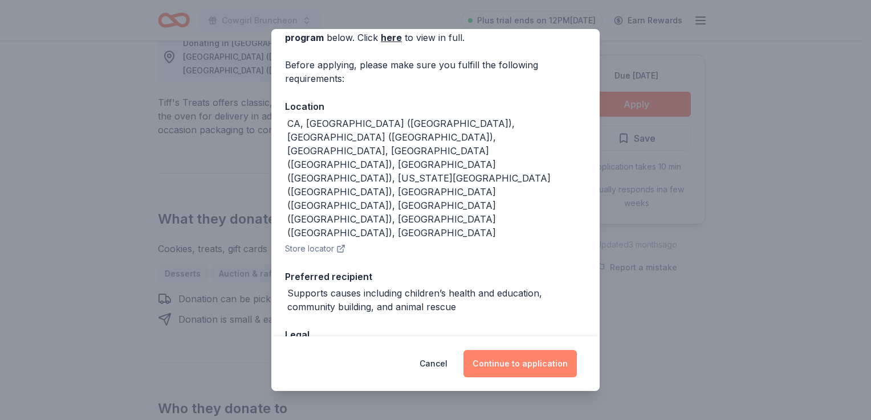
click at [515, 365] on button "Continue to application" at bounding box center [519, 363] width 113 height 27
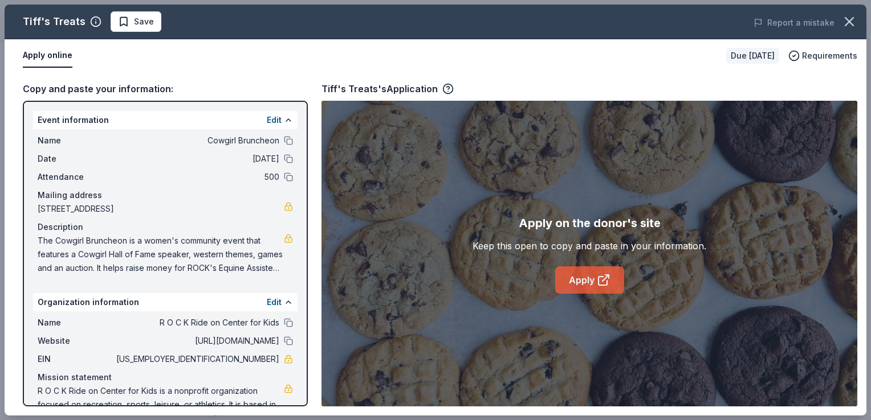
click at [572, 279] on link "Apply" at bounding box center [589, 280] width 69 height 27
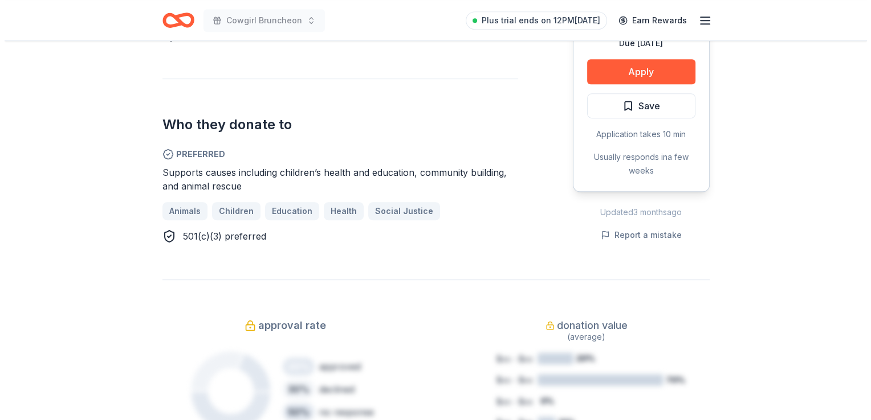
scroll to position [627, 0]
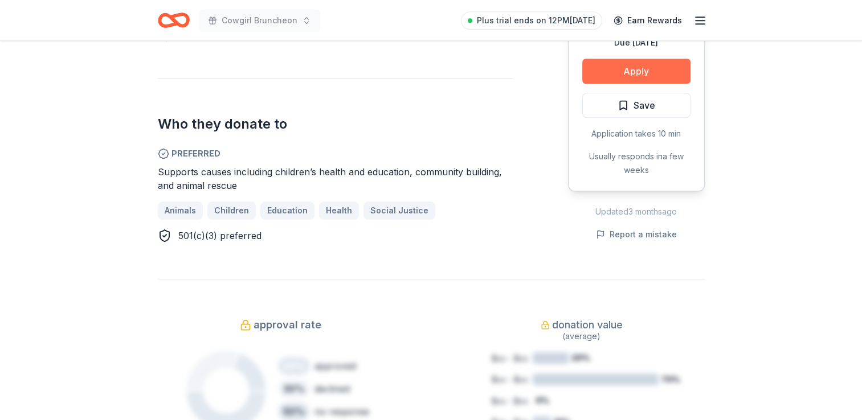
click at [639, 59] on button "Apply" at bounding box center [636, 71] width 108 height 25
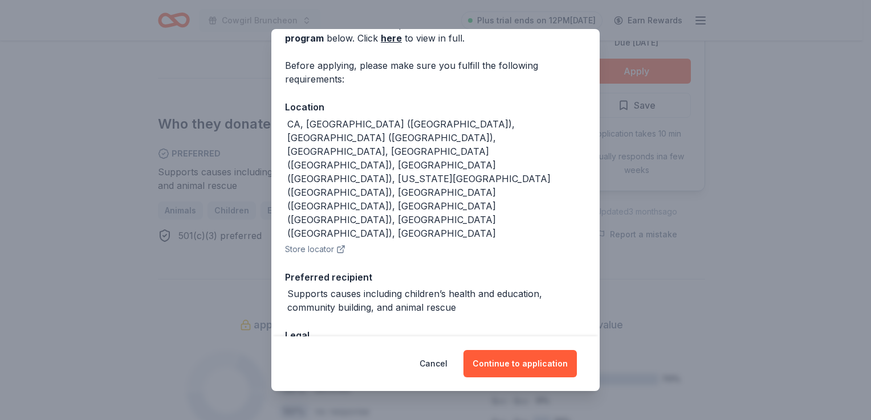
scroll to position [67, 0]
click at [532, 364] on button "Continue to application" at bounding box center [519, 363] width 113 height 27
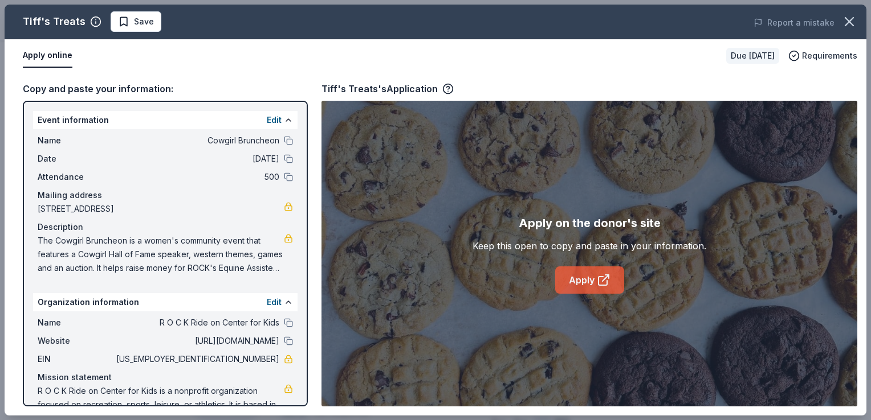
click at [577, 275] on link "Apply" at bounding box center [589, 280] width 69 height 27
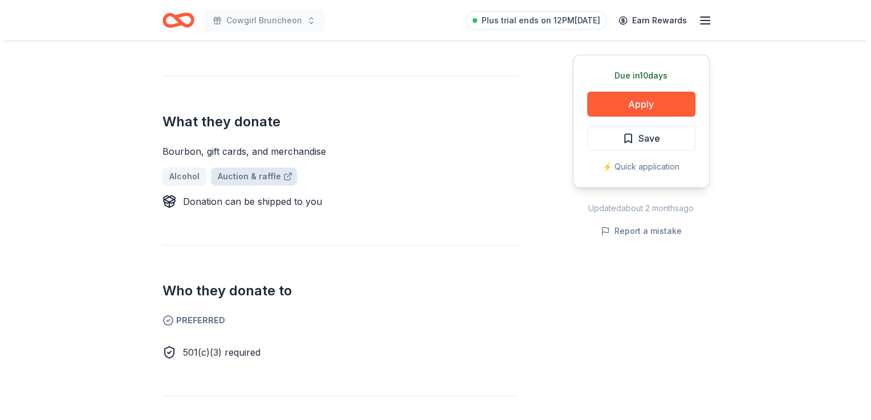
scroll to position [399, 0]
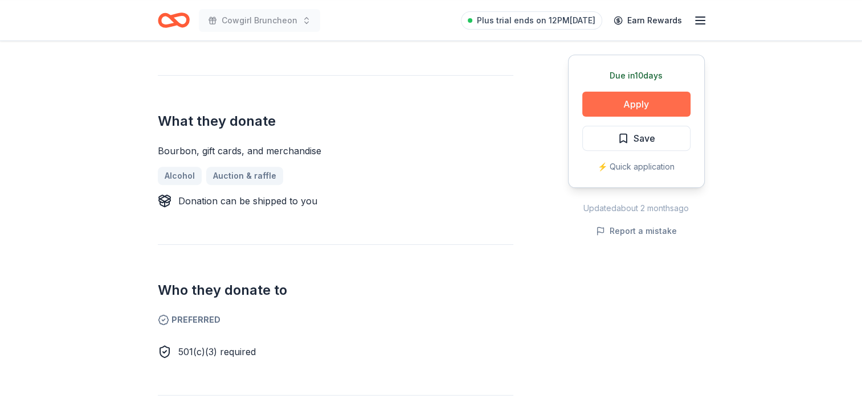
click at [636, 99] on button "Apply" at bounding box center [636, 104] width 108 height 25
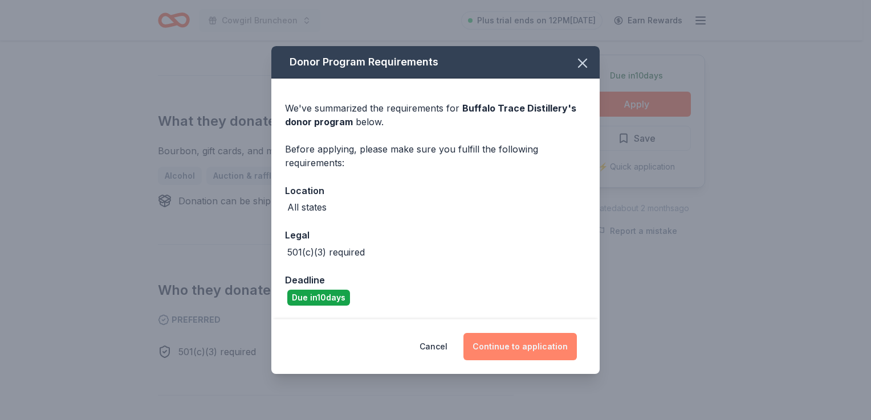
click at [536, 357] on button "Continue to application" at bounding box center [519, 346] width 113 height 27
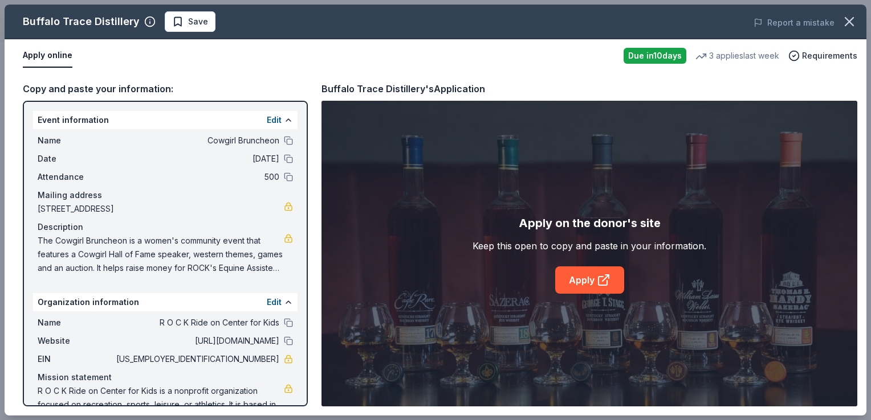
scroll to position [32, 0]
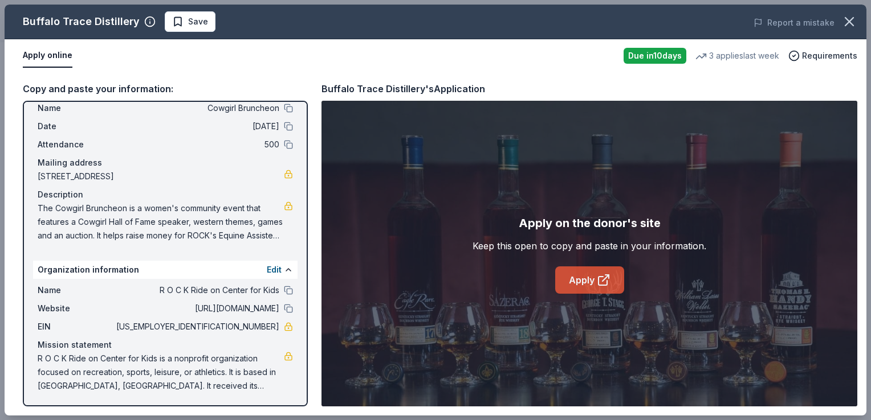
click at [599, 281] on icon at bounding box center [604, 280] width 14 height 14
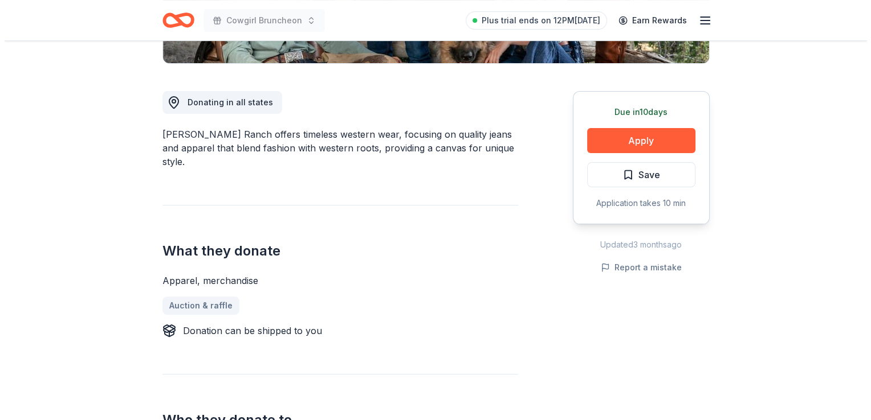
scroll to position [285, 0]
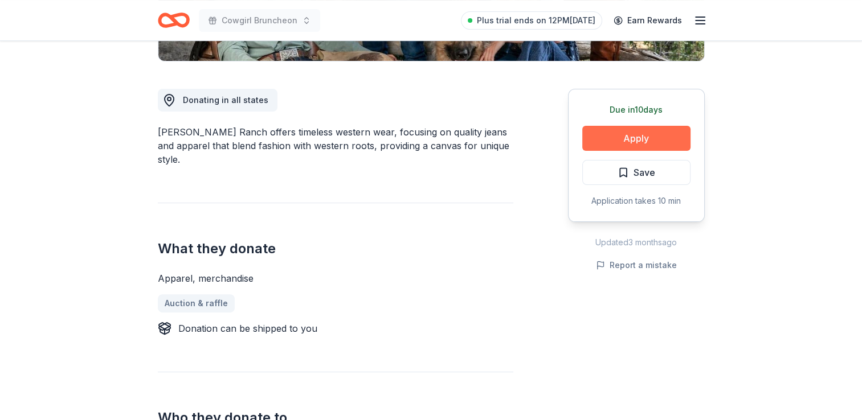
click at [644, 133] on button "Apply" at bounding box center [636, 138] width 108 height 25
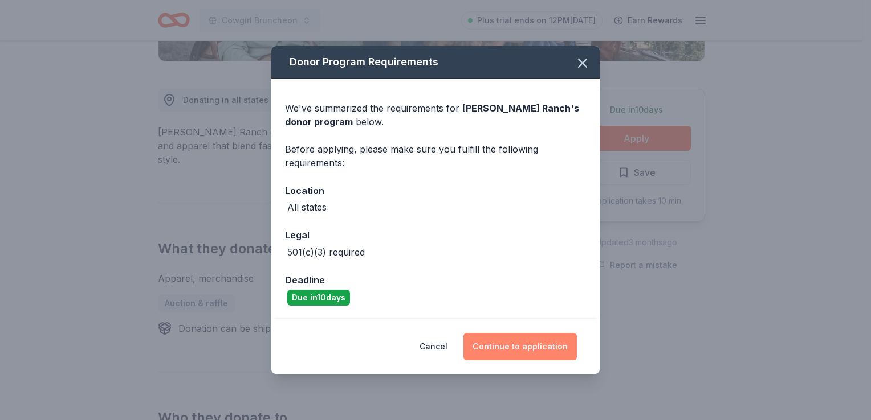
click at [536, 350] on button "Continue to application" at bounding box center [519, 346] width 113 height 27
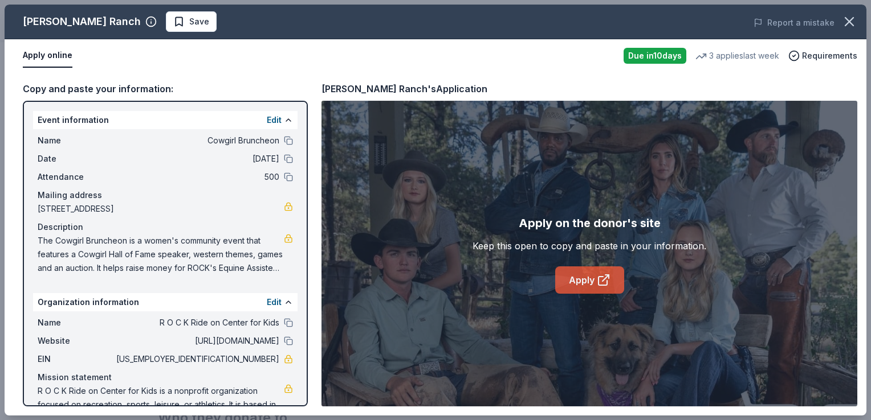
click at [603, 284] on icon at bounding box center [604, 280] width 14 height 14
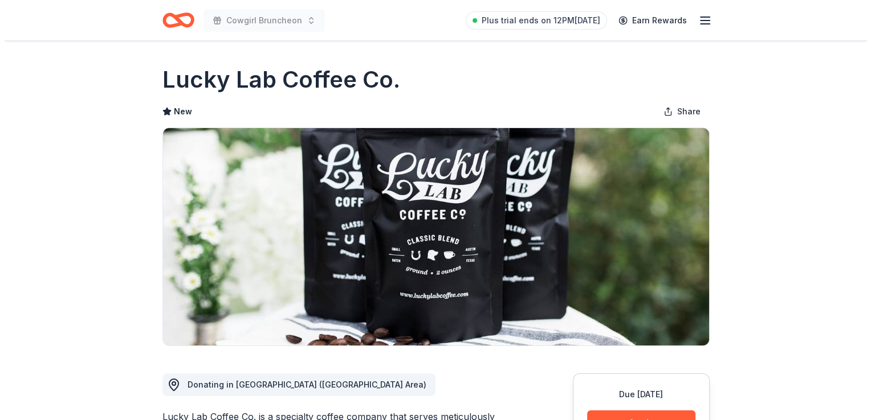
scroll to position [114, 0]
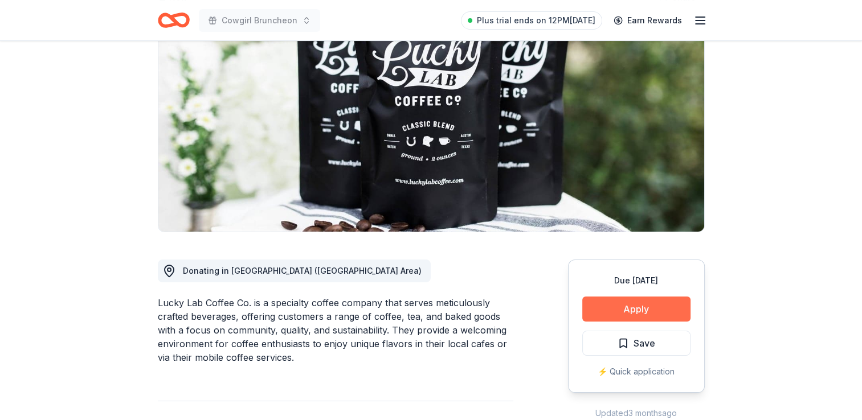
click at [643, 307] on button "Apply" at bounding box center [636, 309] width 108 height 25
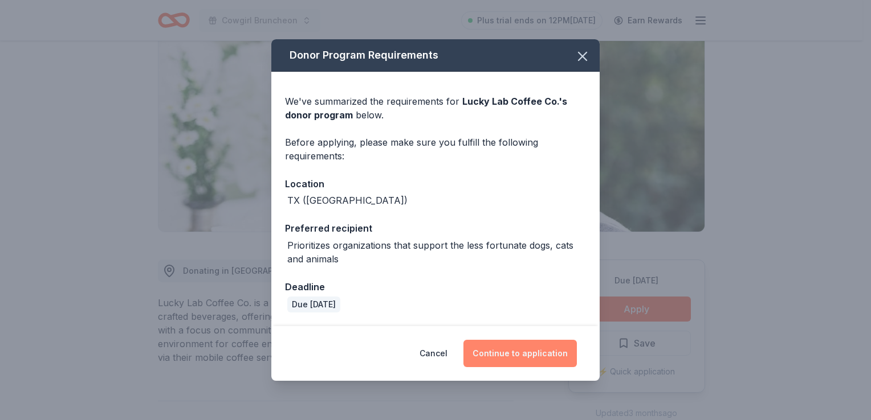
click at [544, 354] on button "Continue to application" at bounding box center [519, 353] width 113 height 27
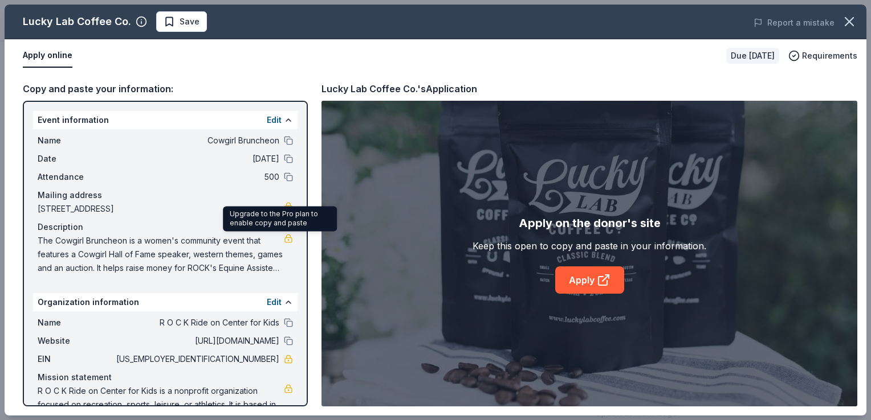
click at [284, 239] on link at bounding box center [288, 238] width 9 height 9
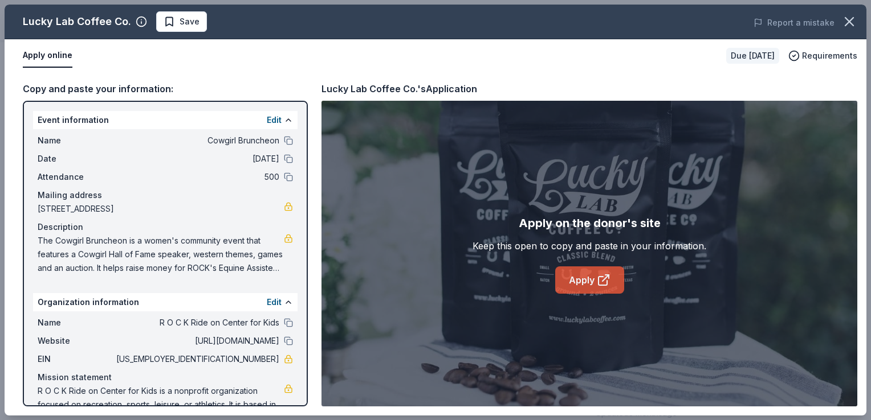
click at [595, 288] on link "Apply" at bounding box center [589, 280] width 69 height 27
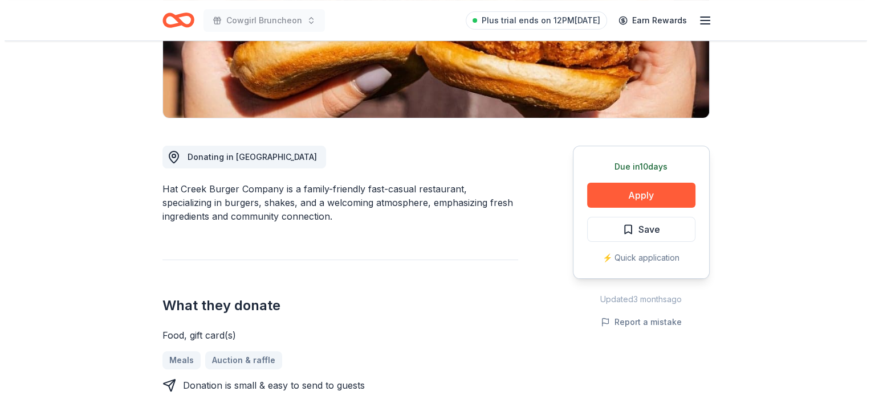
scroll to position [342, 0]
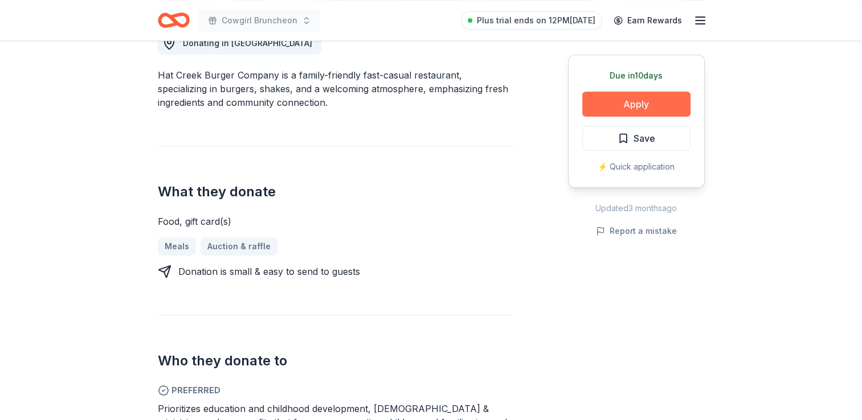
click at [634, 99] on button "Apply" at bounding box center [636, 104] width 108 height 25
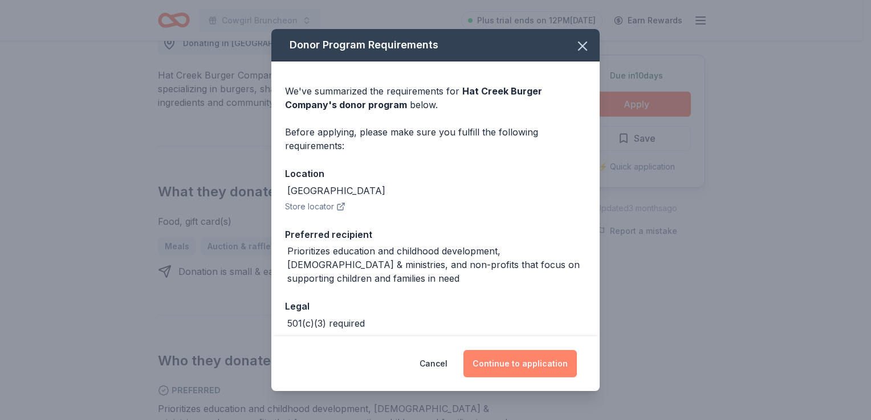
click at [517, 362] on button "Continue to application" at bounding box center [519, 363] width 113 height 27
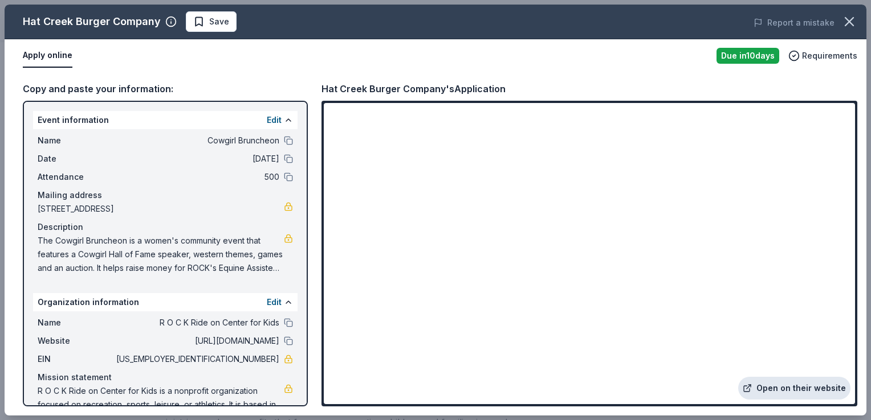
click at [803, 389] on link "Open on their website" at bounding box center [794, 388] width 112 height 23
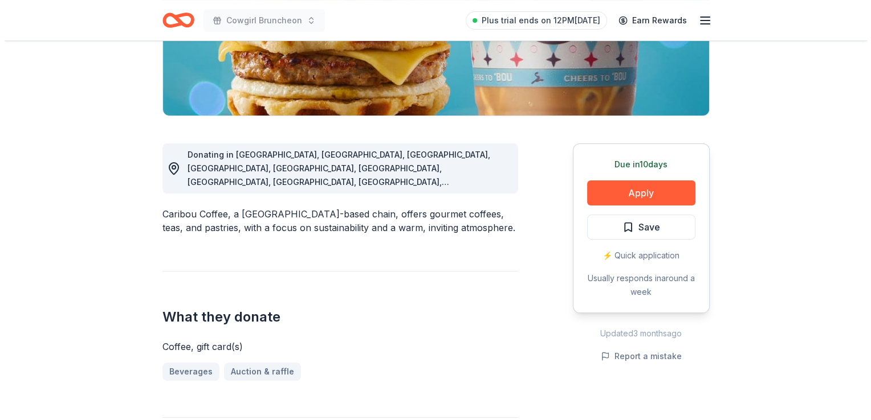
scroll to position [228, 0]
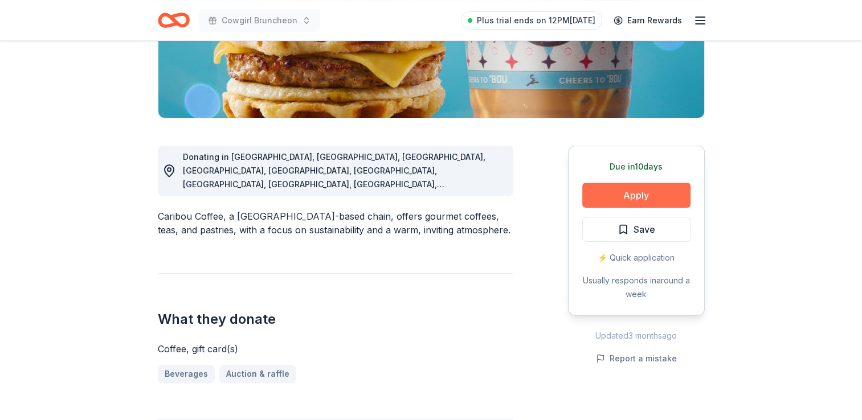
click at [650, 199] on button "Apply" at bounding box center [636, 195] width 108 height 25
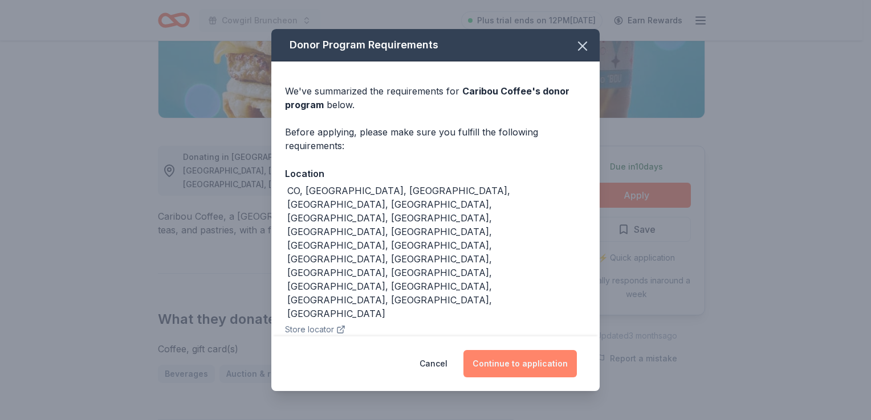
click at [520, 352] on button "Continue to application" at bounding box center [519, 363] width 113 height 27
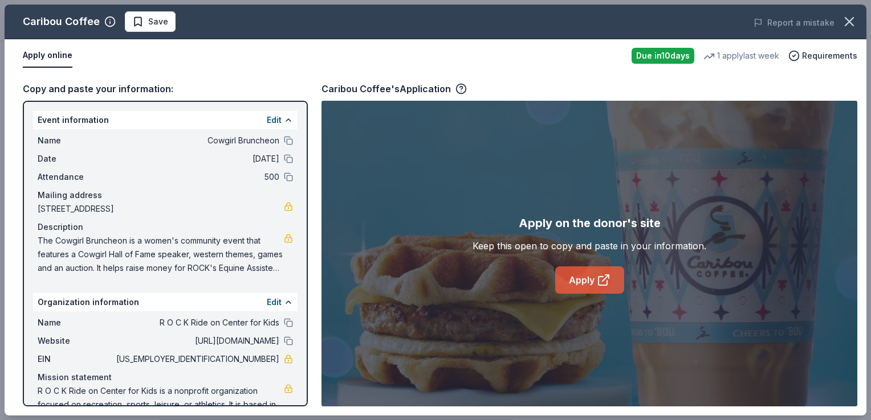
click at [591, 277] on link "Apply" at bounding box center [589, 280] width 69 height 27
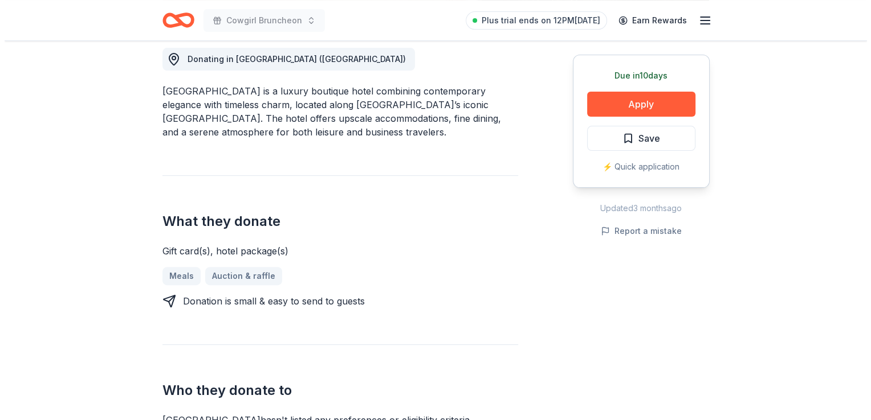
scroll to position [342, 0]
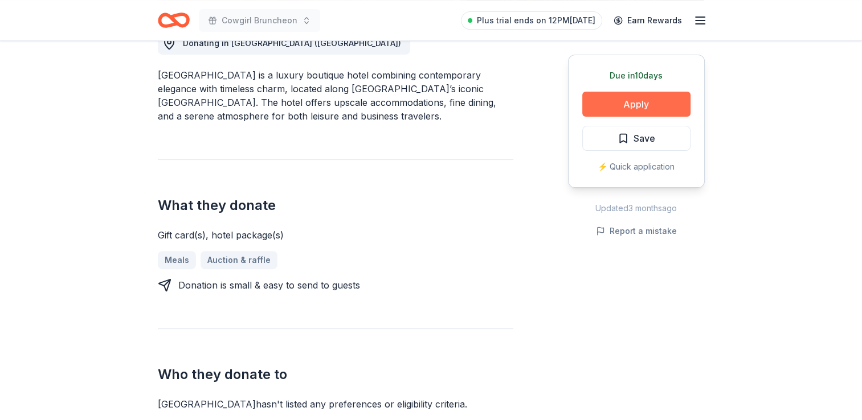
click at [649, 104] on button "Apply" at bounding box center [636, 104] width 108 height 25
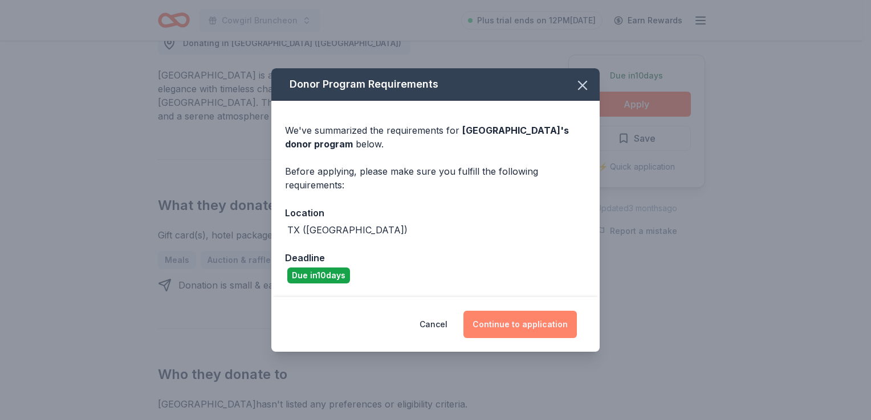
click at [524, 325] on button "Continue to application" at bounding box center [519, 324] width 113 height 27
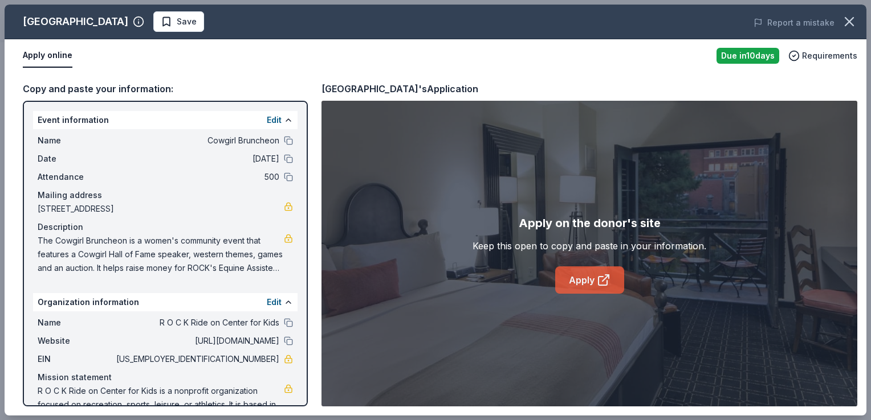
click at [590, 277] on link "Apply" at bounding box center [589, 280] width 69 height 27
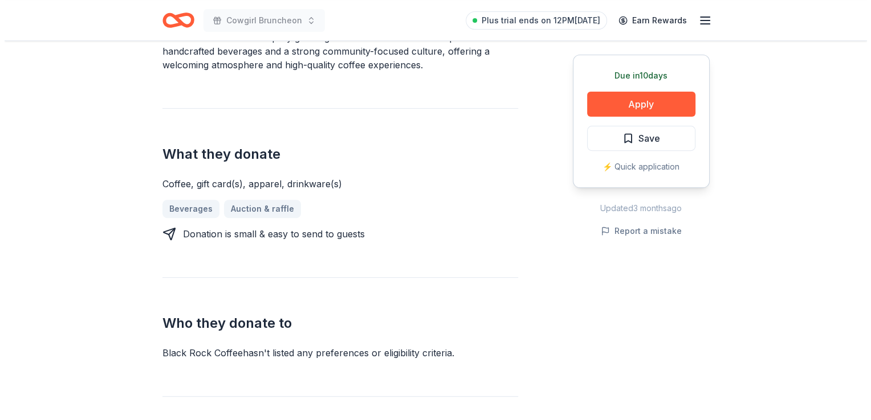
scroll to position [399, 0]
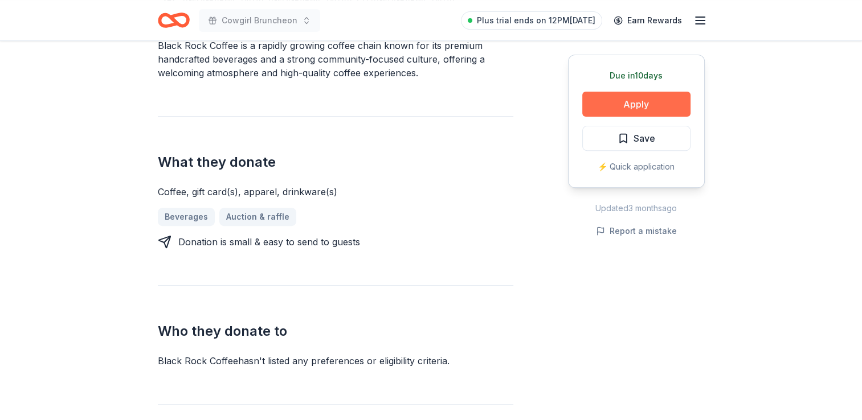
click at [655, 97] on button "Apply" at bounding box center [636, 104] width 108 height 25
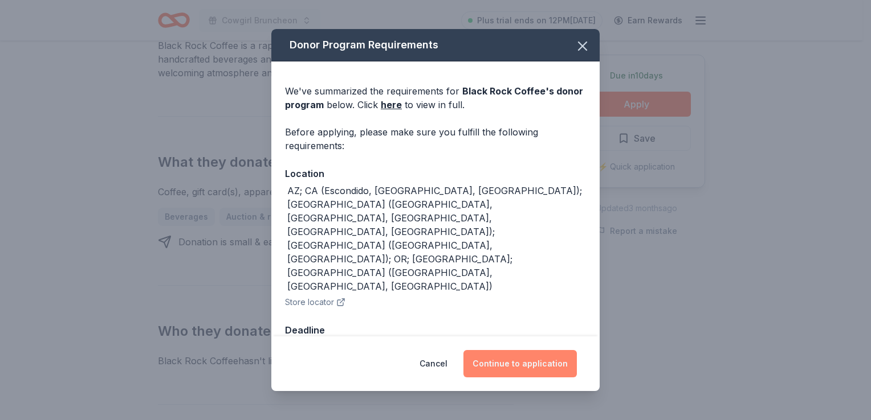
click at [535, 350] on button "Continue to application" at bounding box center [519, 363] width 113 height 27
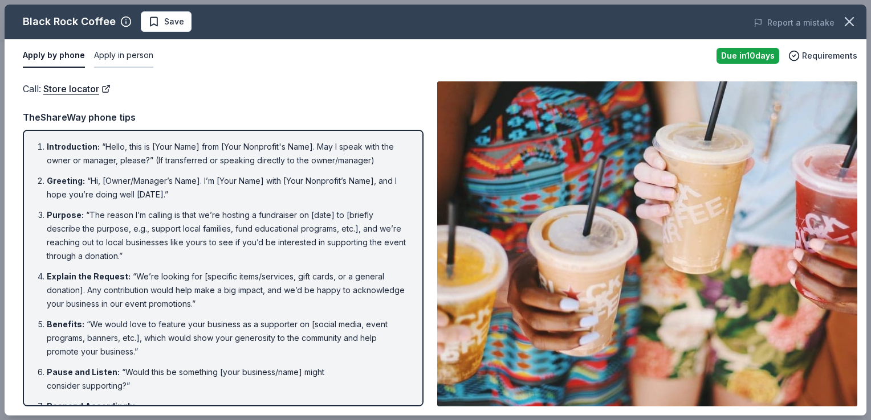
click at [130, 54] on button "Apply in person" at bounding box center [123, 56] width 59 height 24
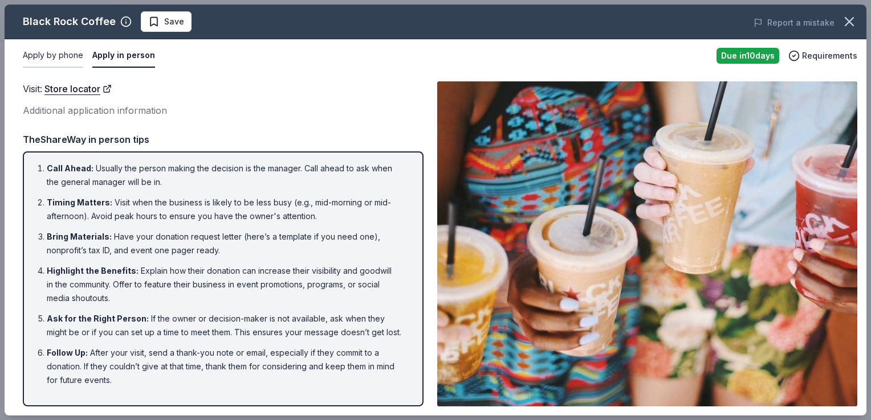
click at [42, 55] on button "Apply by phone" at bounding box center [53, 56] width 60 height 24
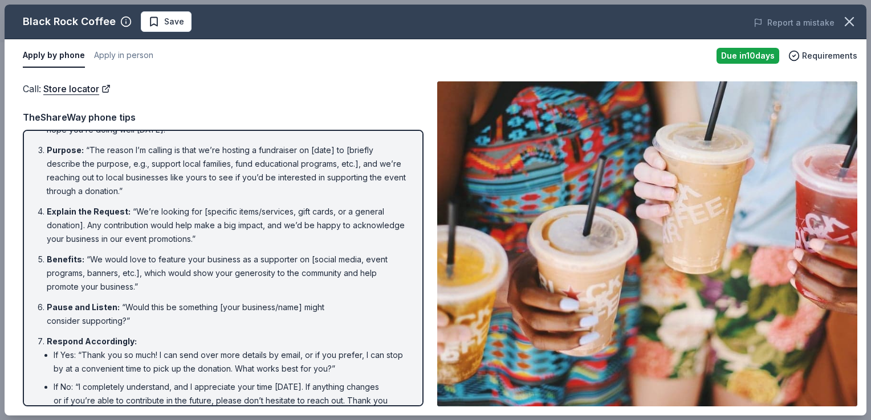
scroll to position [0, 0]
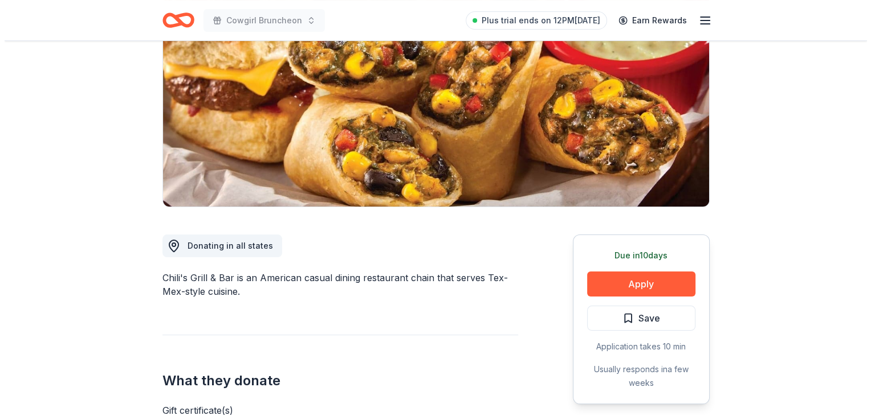
scroll to position [171, 0]
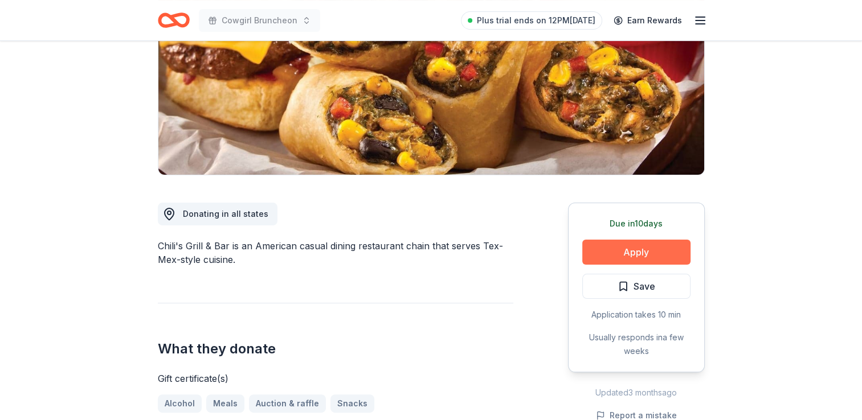
click at [643, 246] on button "Apply" at bounding box center [636, 252] width 108 height 25
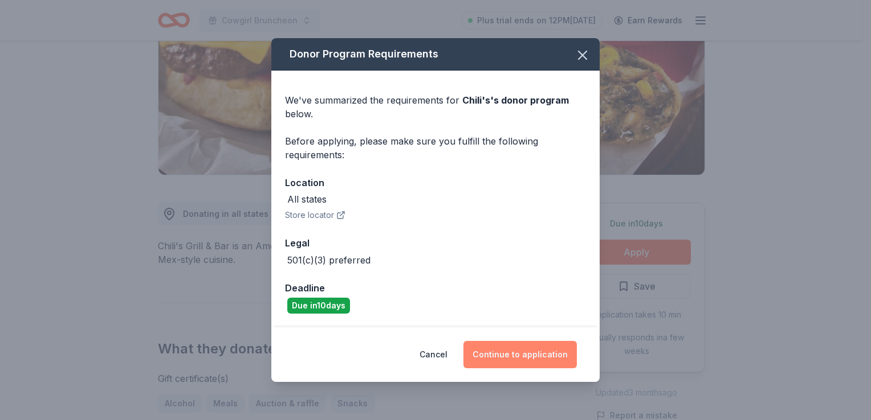
click at [524, 357] on button "Continue to application" at bounding box center [519, 354] width 113 height 27
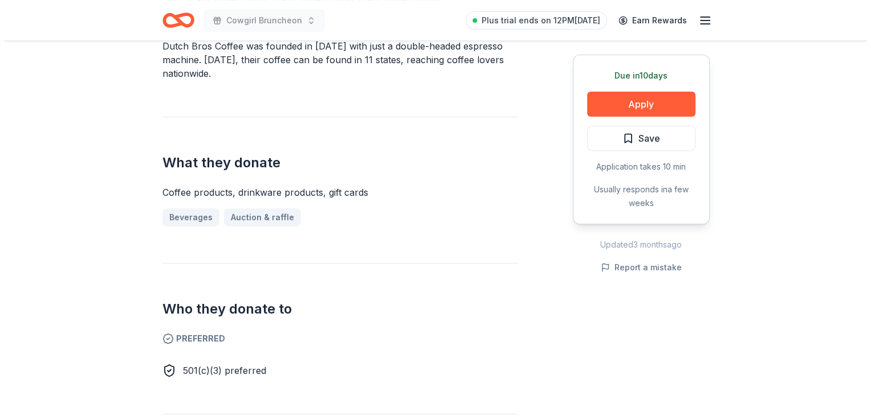
scroll to position [399, 0]
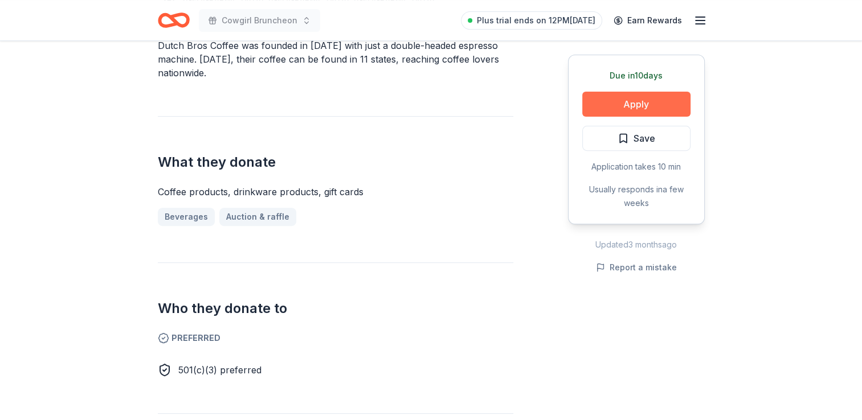
click at [640, 101] on button "Apply" at bounding box center [636, 104] width 108 height 25
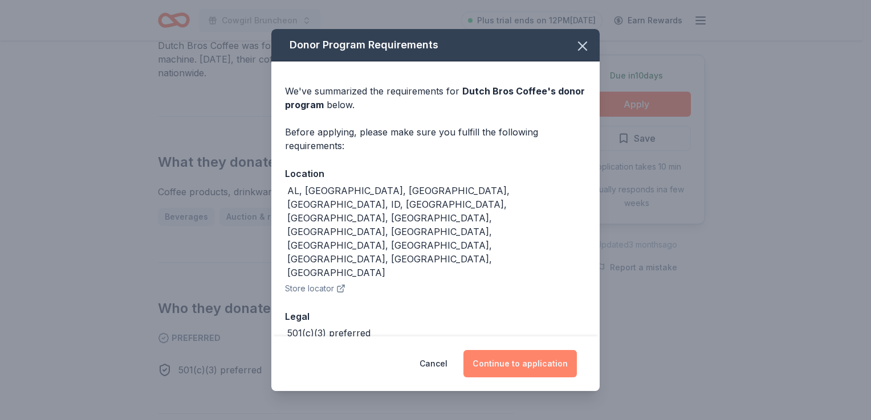
click at [528, 355] on button "Continue to application" at bounding box center [519, 363] width 113 height 27
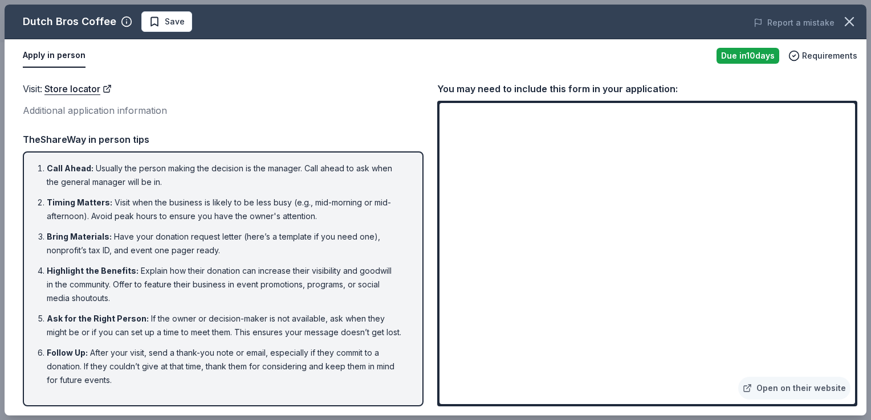
click at [328, 238] on li "Bring Materials : Have your donation request letter (here’s a template if you n…" at bounding box center [227, 243] width 360 height 27
click at [289, 236] on li "Bring Materials : Have your donation request letter (here’s a template if you n…" at bounding box center [227, 243] width 360 height 27
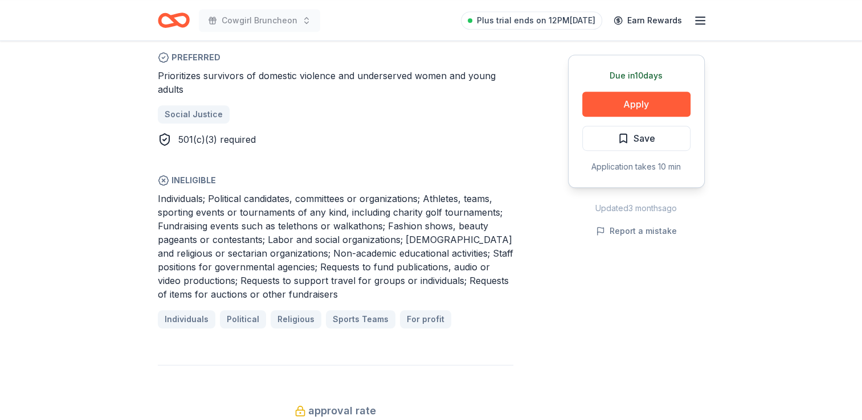
scroll to position [684, 0]
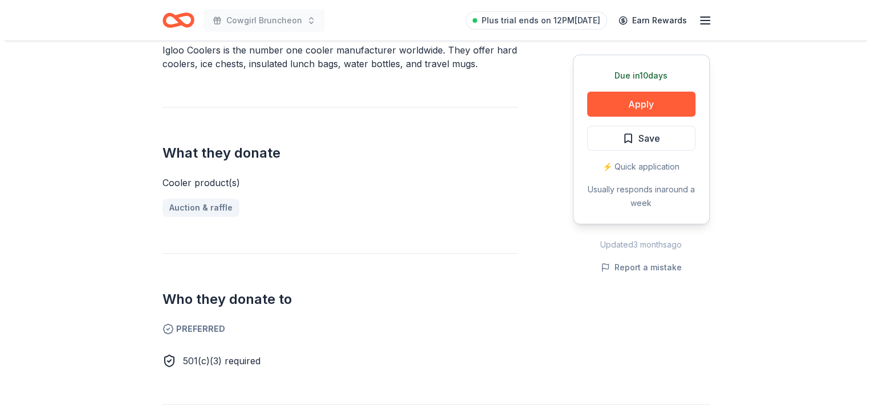
scroll to position [456, 0]
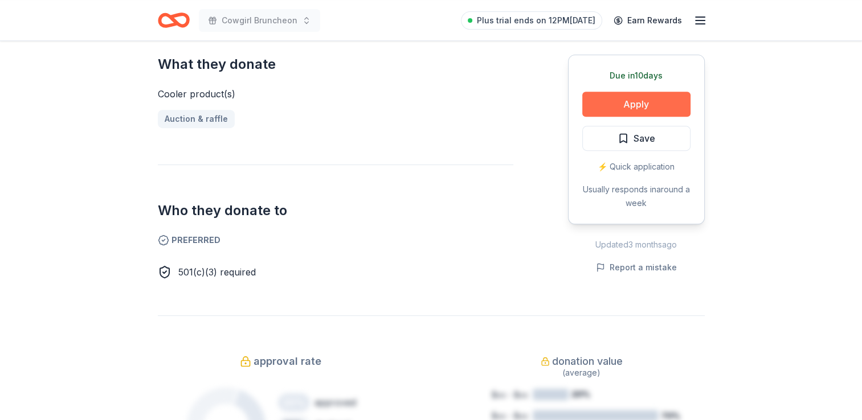
click at [654, 101] on button "Apply" at bounding box center [636, 104] width 108 height 25
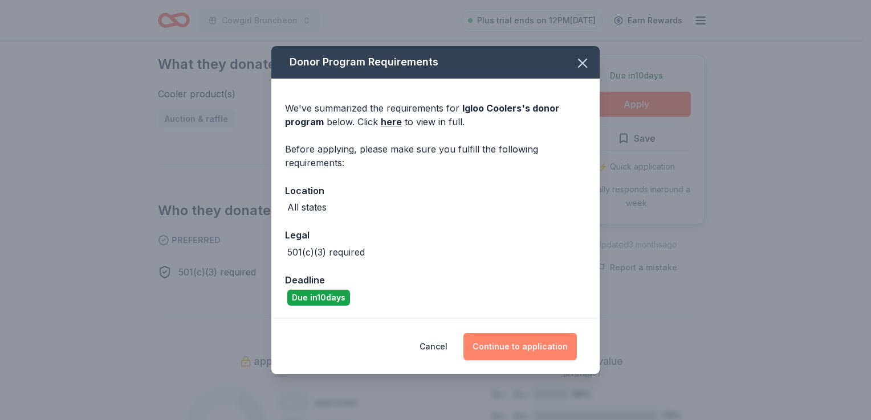
click at [505, 349] on button "Continue to application" at bounding box center [519, 346] width 113 height 27
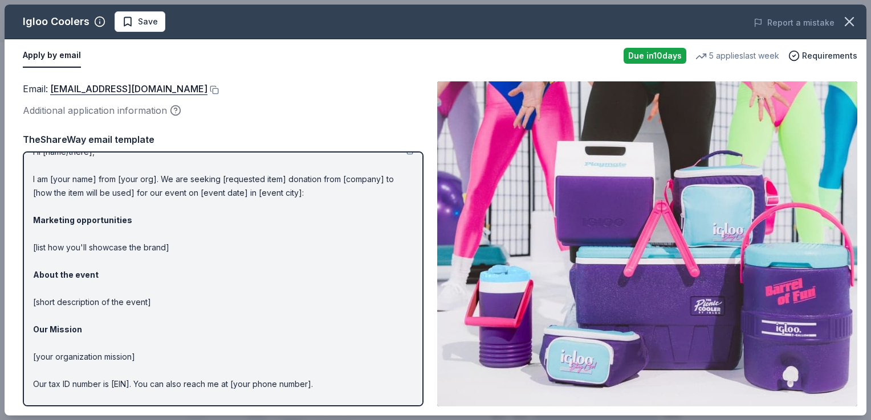
scroll to position [0, 0]
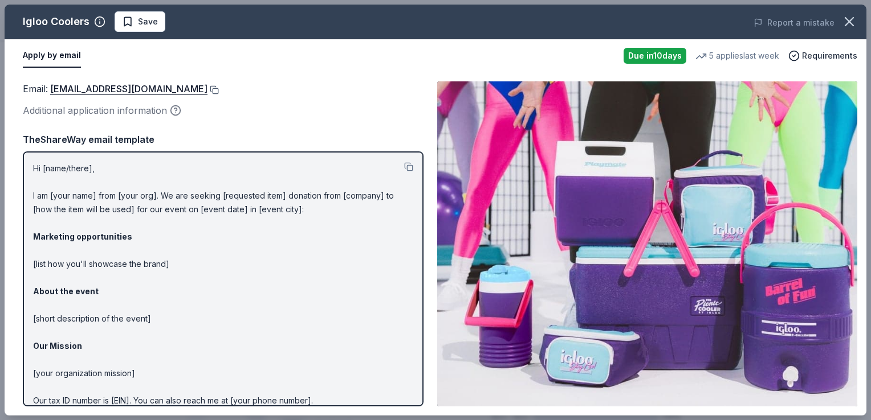
click at [207, 87] on button at bounding box center [212, 89] width 11 height 9
drag, startPoint x: 26, startPoint y: 168, endPoint x: 90, endPoint y: 168, distance: 64.4
click at [90, 168] on div "Hi [name/there], I am [your name] from [your org]. We are seeking [requested it…" at bounding box center [223, 279] width 401 height 255
drag, startPoint x: 36, startPoint y: 167, endPoint x: 75, endPoint y: 167, distance: 38.7
click at [75, 167] on p "Hi [name/there], I am [your name] from [your org]. We are seeking [requested it…" at bounding box center [223, 305] width 380 height 287
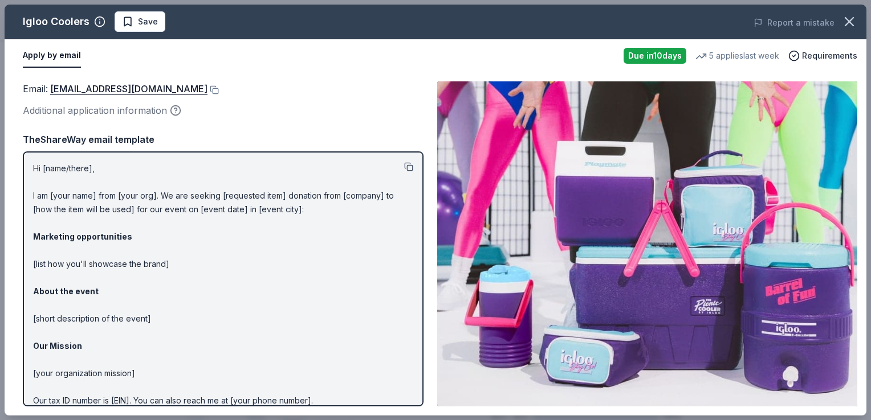
click at [404, 165] on button at bounding box center [408, 166] width 9 height 9
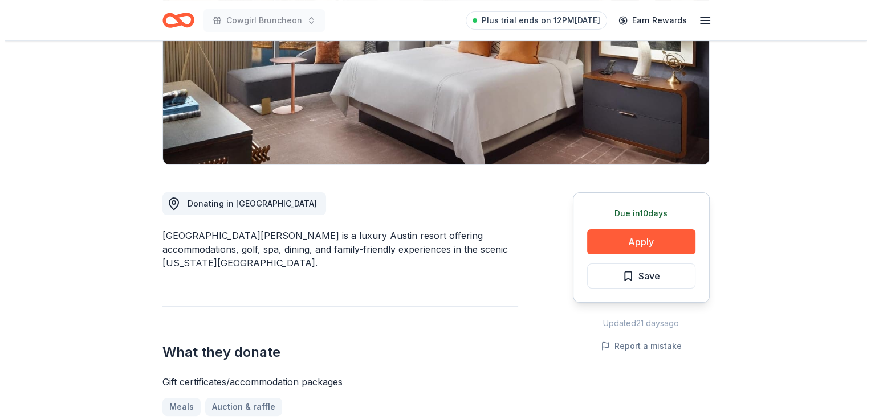
scroll to position [114, 0]
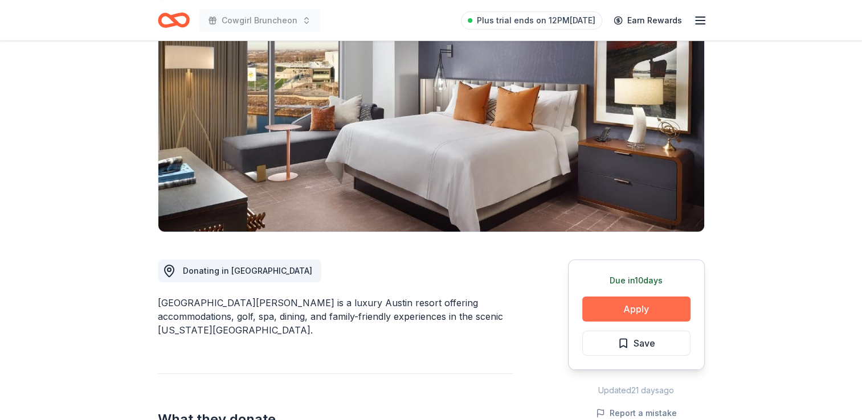
click at [636, 313] on button "Apply" at bounding box center [636, 309] width 108 height 25
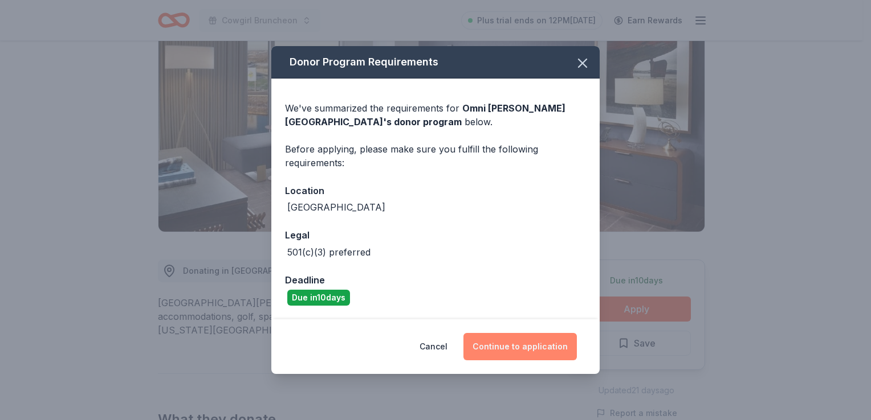
click at [522, 345] on button "Continue to application" at bounding box center [519, 346] width 113 height 27
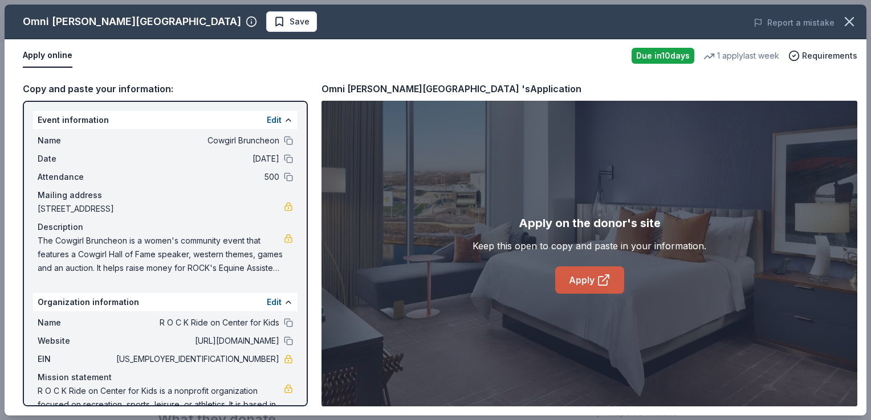
click at [593, 285] on link "Apply" at bounding box center [589, 280] width 69 height 27
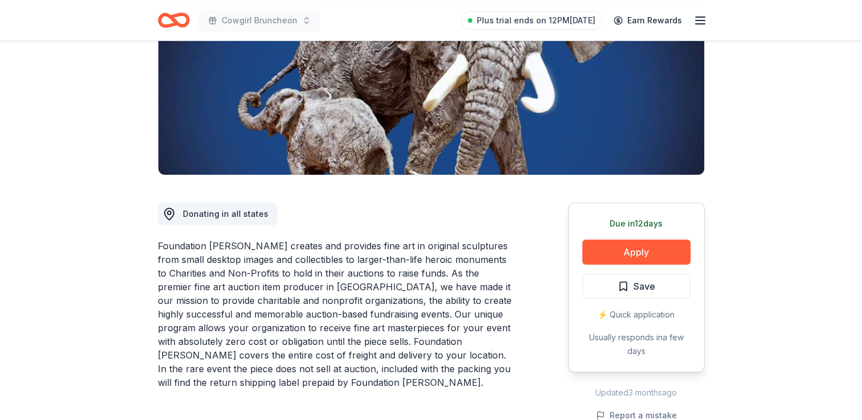
scroll to position [228, 0]
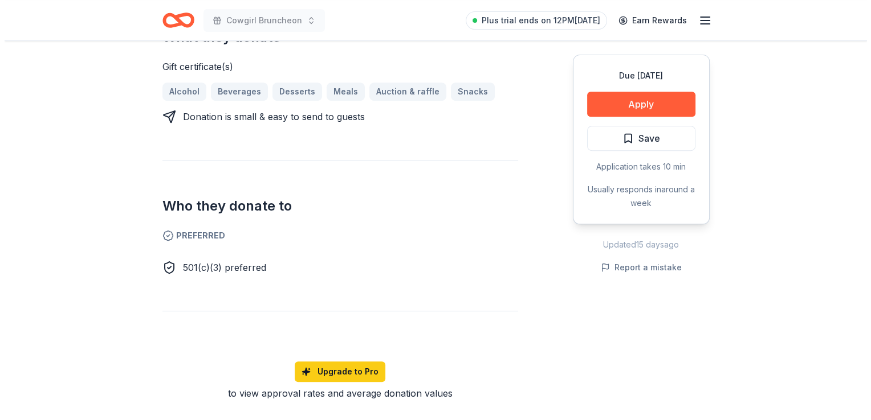
scroll to position [456, 0]
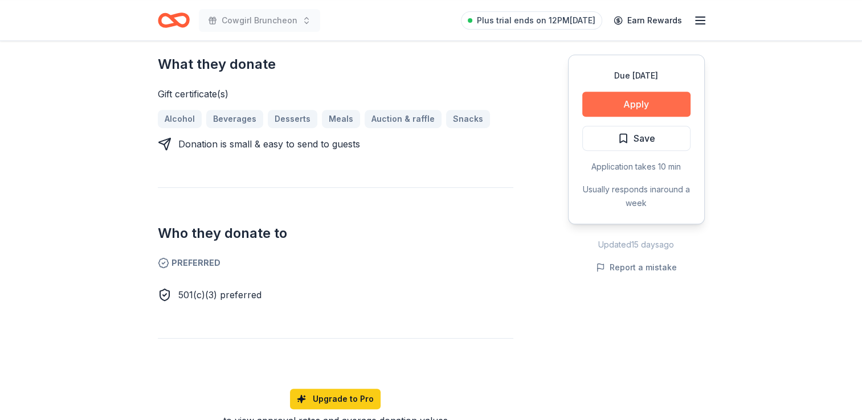
click at [628, 97] on button "Apply" at bounding box center [636, 104] width 108 height 25
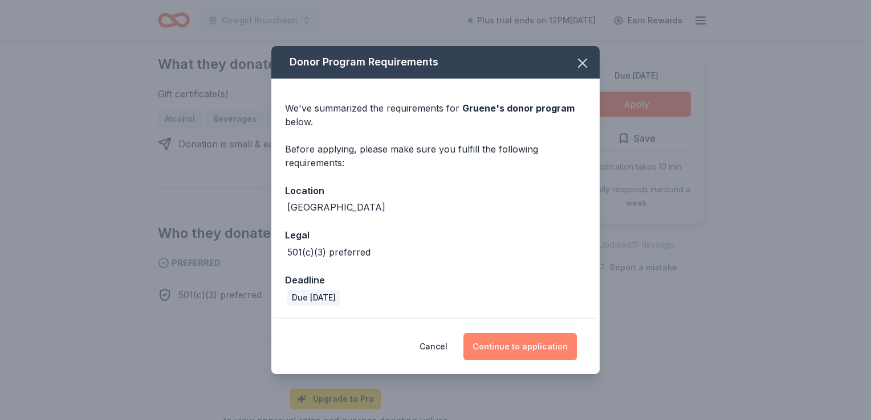
click at [518, 346] on button "Continue to application" at bounding box center [519, 346] width 113 height 27
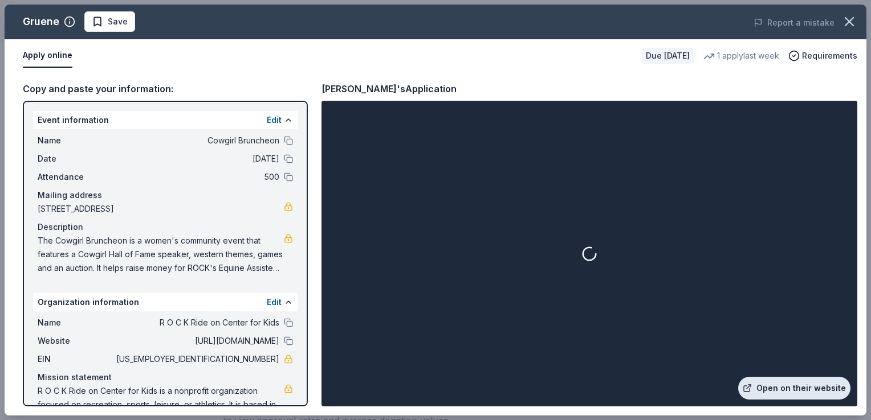
click at [806, 394] on link "Open on their website" at bounding box center [794, 388] width 112 height 23
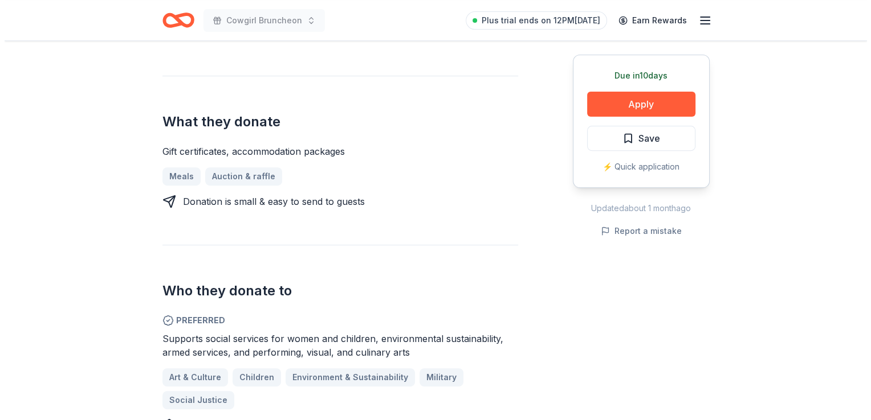
scroll to position [456, 0]
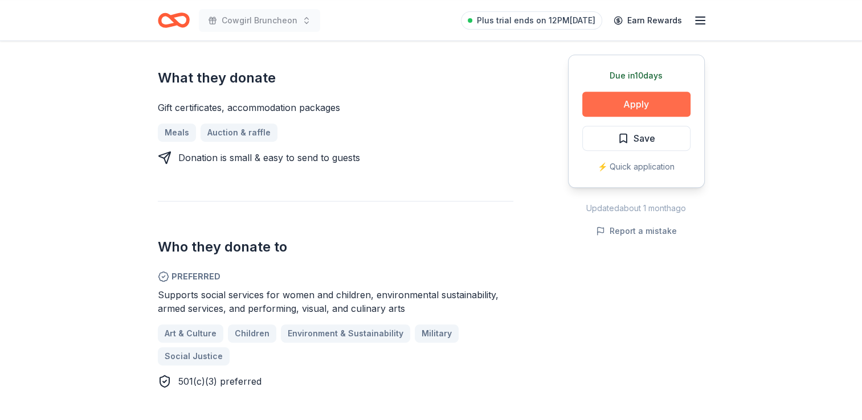
click at [640, 107] on button "Apply" at bounding box center [636, 104] width 108 height 25
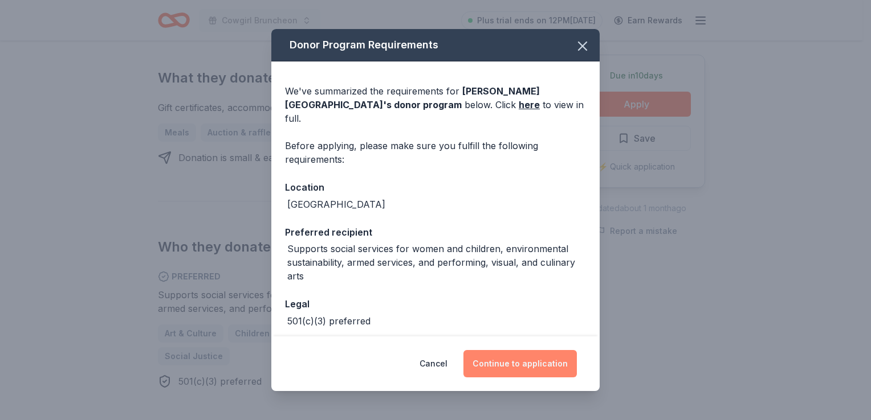
click at [547, 364] on button "Continue to application" at bounding box center [519, 363] width 113 height 27
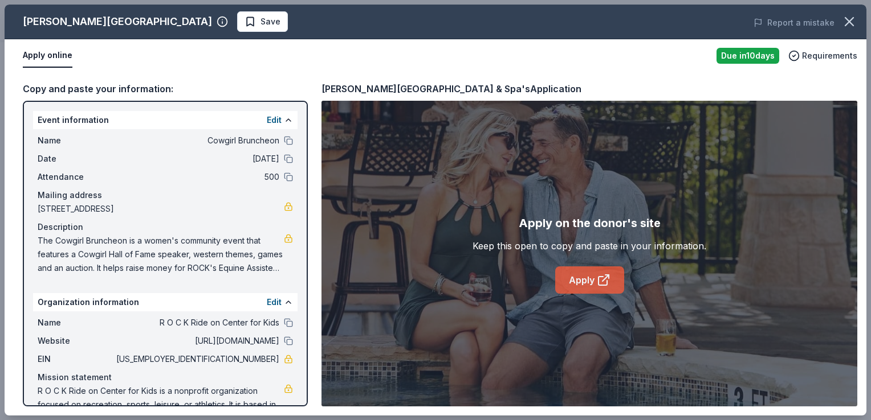
click at [602, 278] on icon at bounding box center [604, 280] width 14 height 14
